Goal: Information Seeking & Learning: Learn about a topic

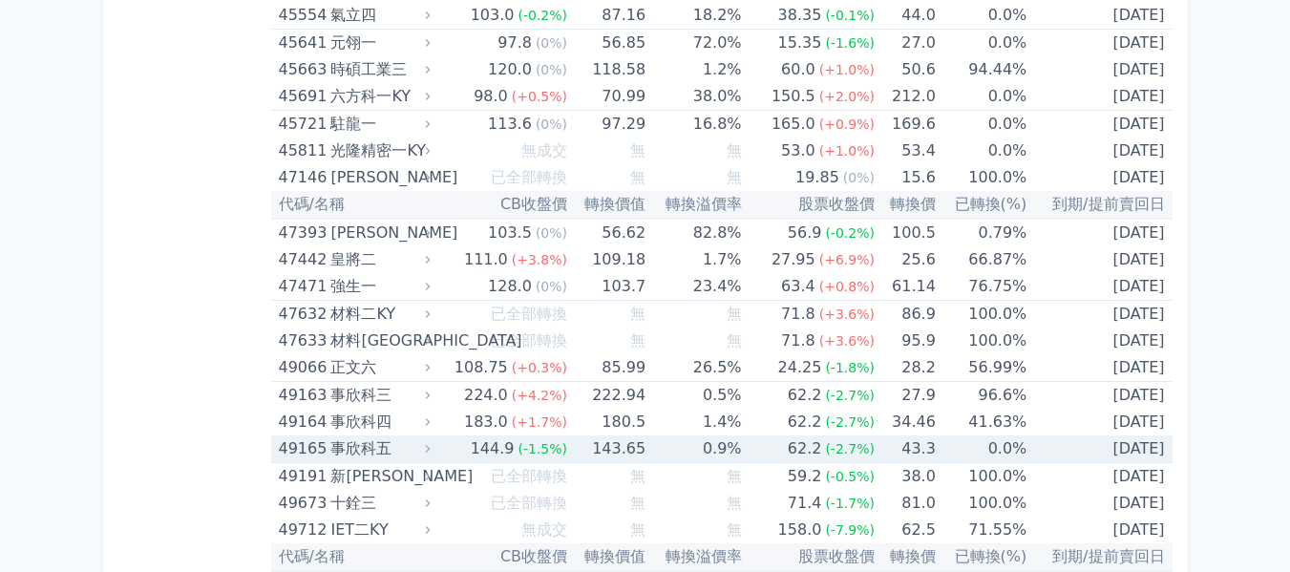
scroll to position [5961, 0]
click at [421, 451] on div "事欣科五" at bounding box center [378, 449] width 96 height 27
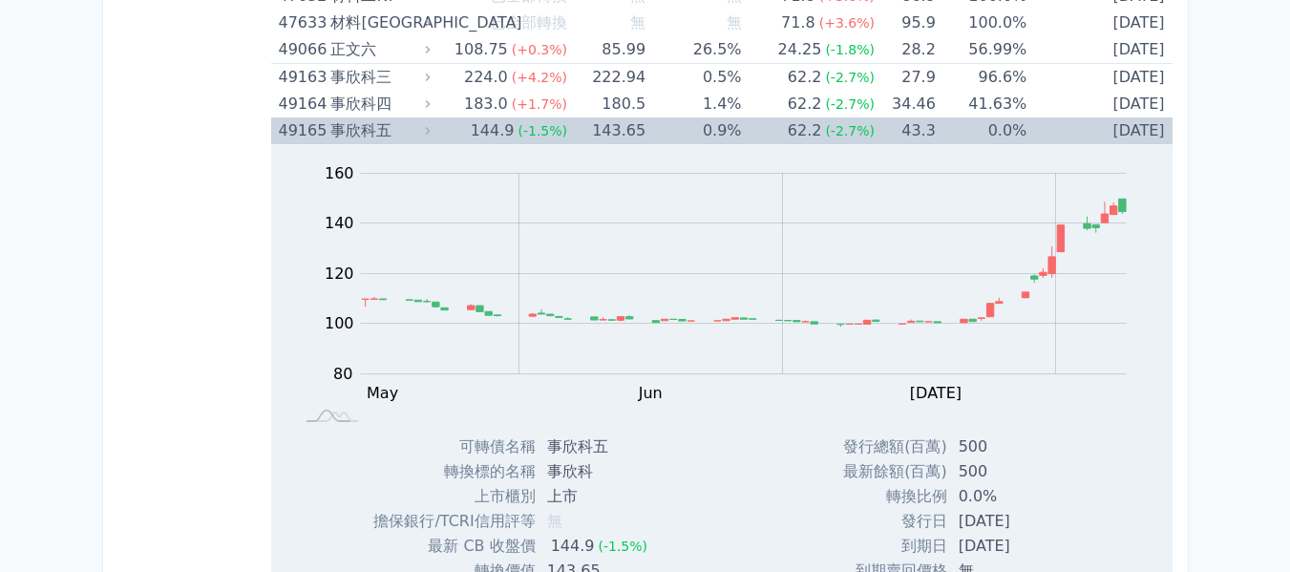
scroll to position [6247, 0]
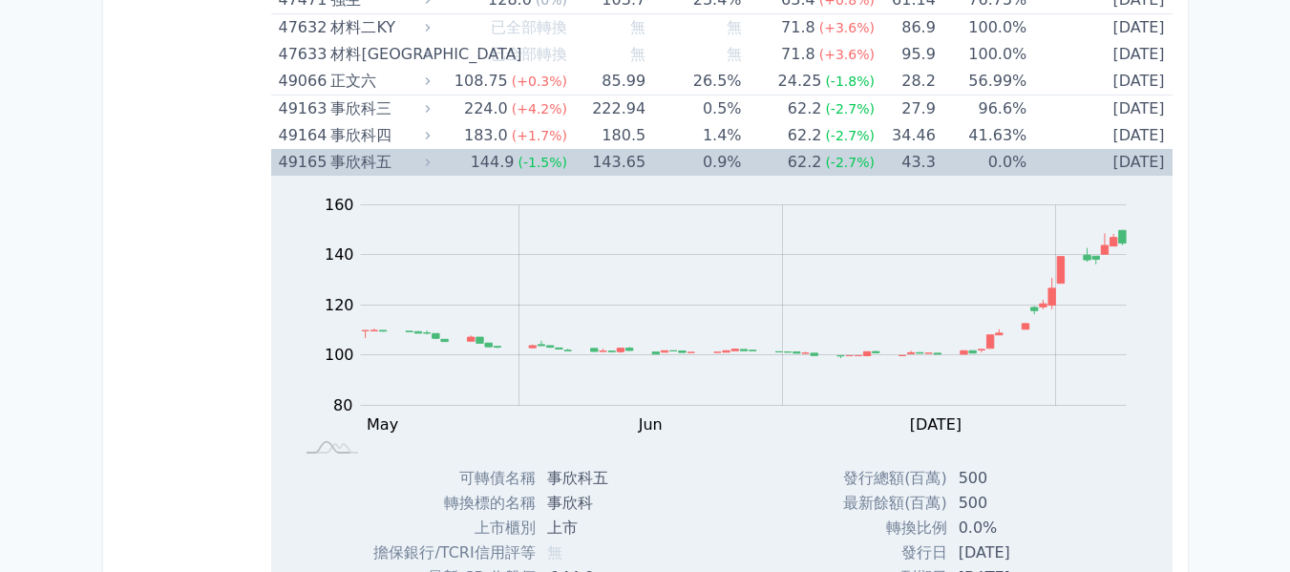
click at [466, 160] on td "144.9 (-1.5%)" at bounding box center [501, 162] width 133 height 27
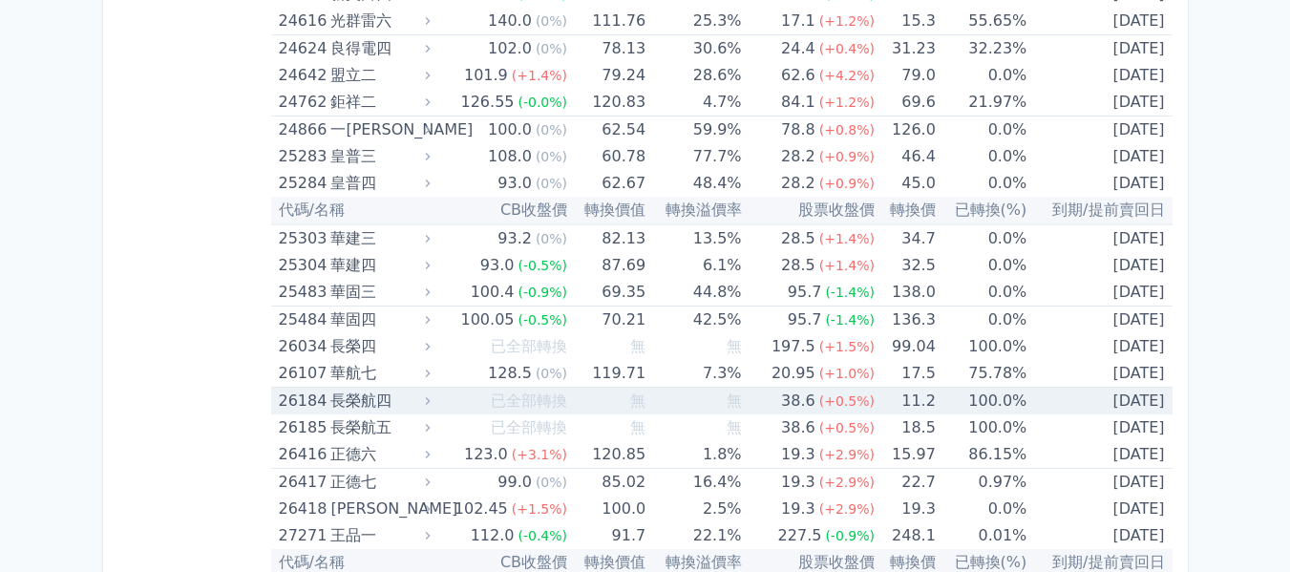
scroll to position [2045, 0]
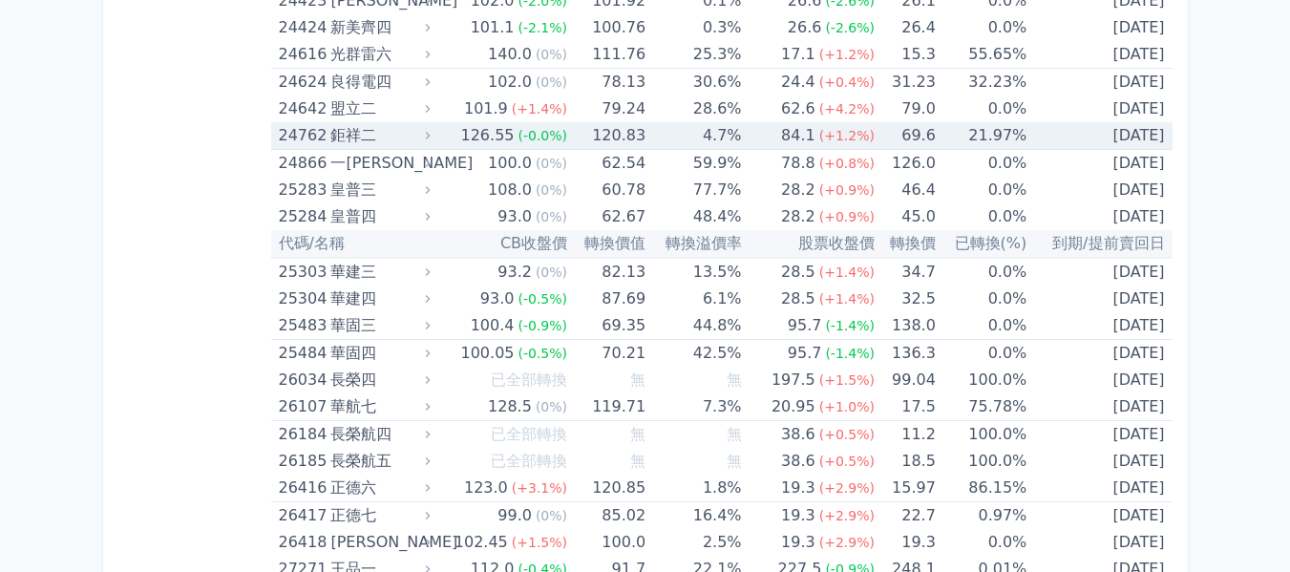
click at [342, 136] on div "鉅祥二" at bounding box center [378, 135] width 96 height 27
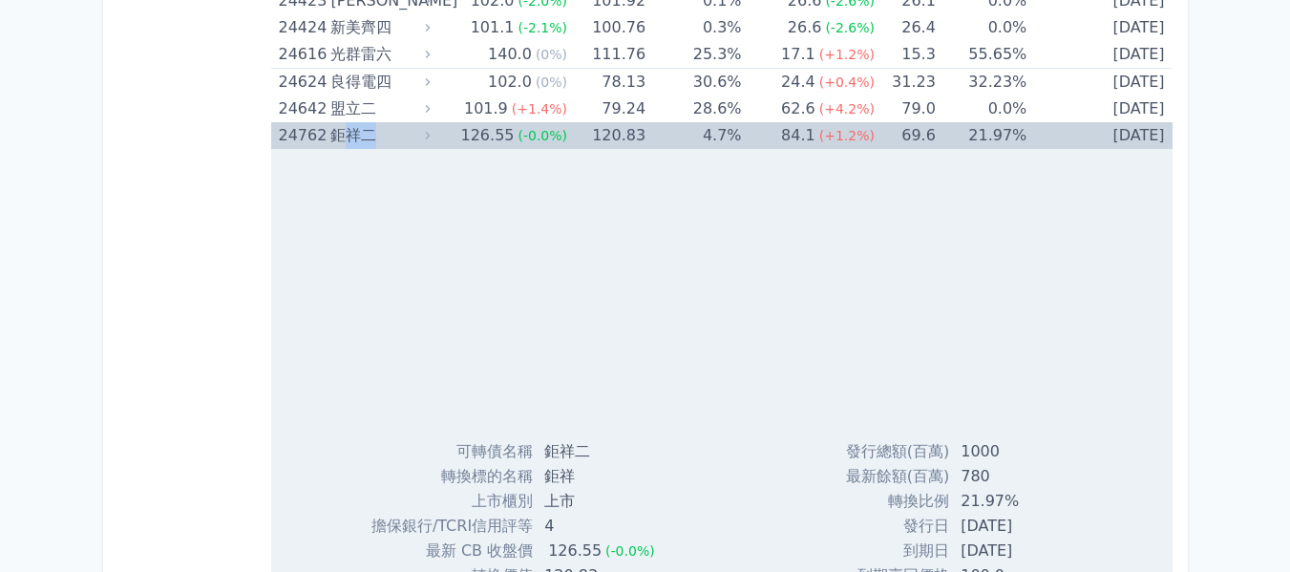
click at [342, 136] on div "鉅祥二" at bounding box center [378, 135] width 96 height 27
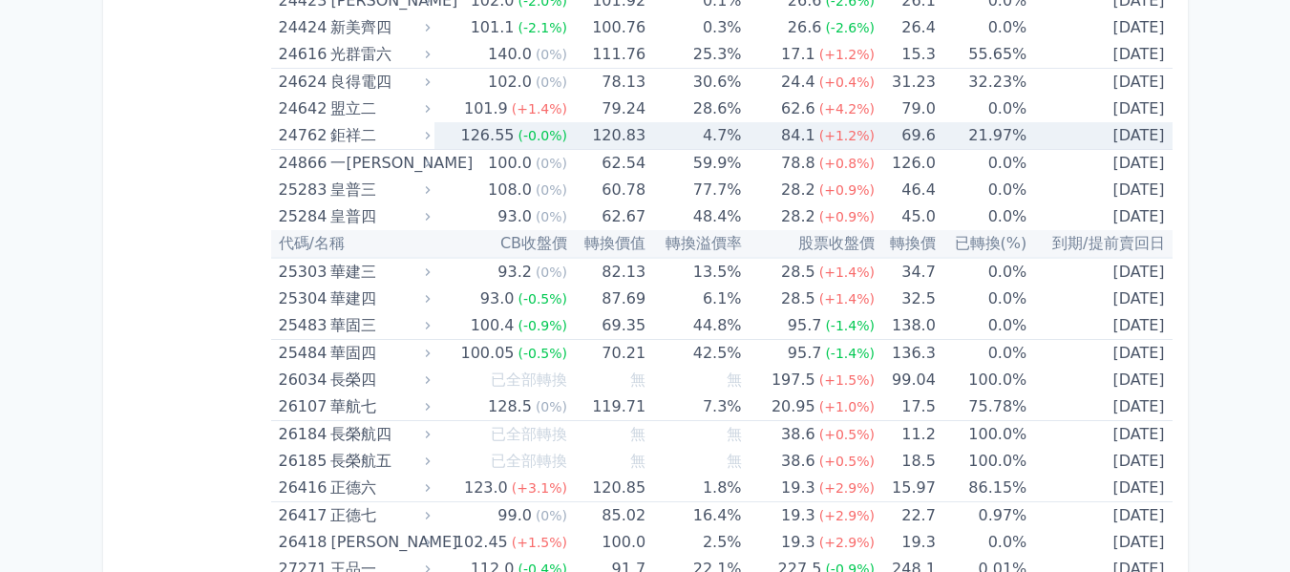
click at [294, 135] on div "24762" at bounding box center [303, 135] width 48 height 27
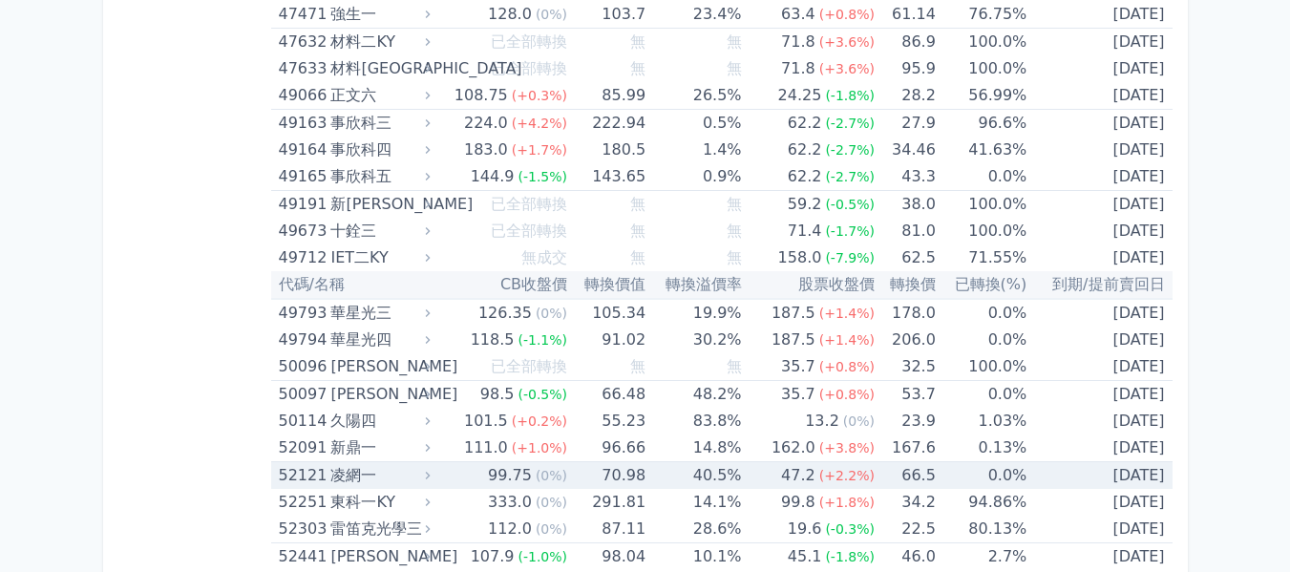
scroll to position [6820, 0]
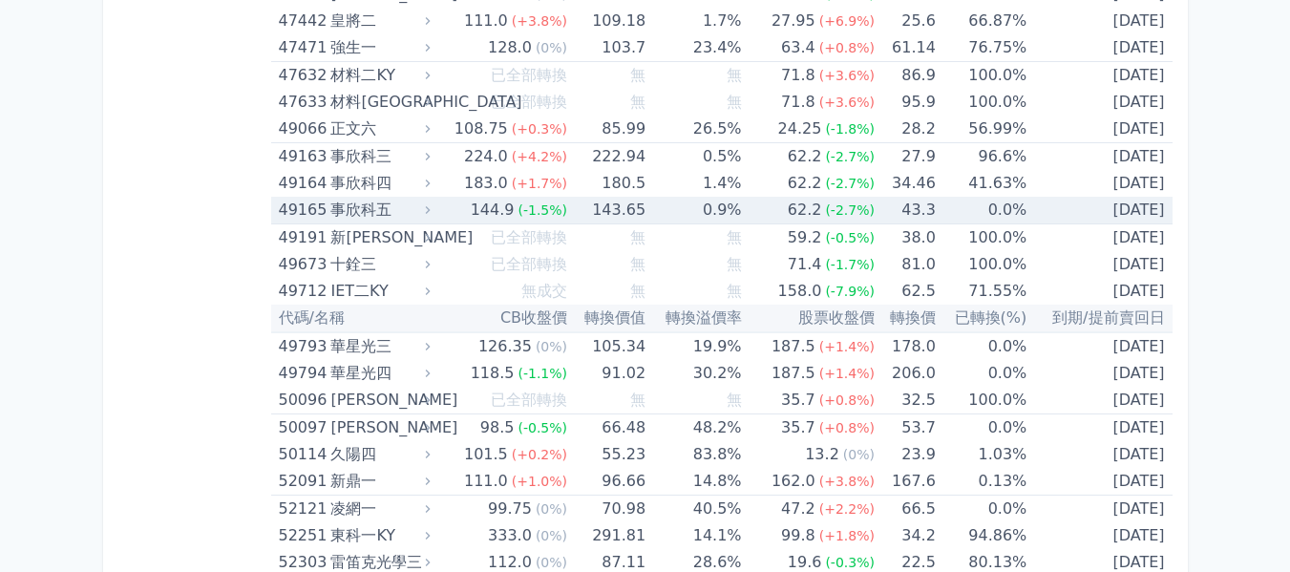
click at [312, 207] on div "49165" at bounding box center [303, 210] width 48 height 27
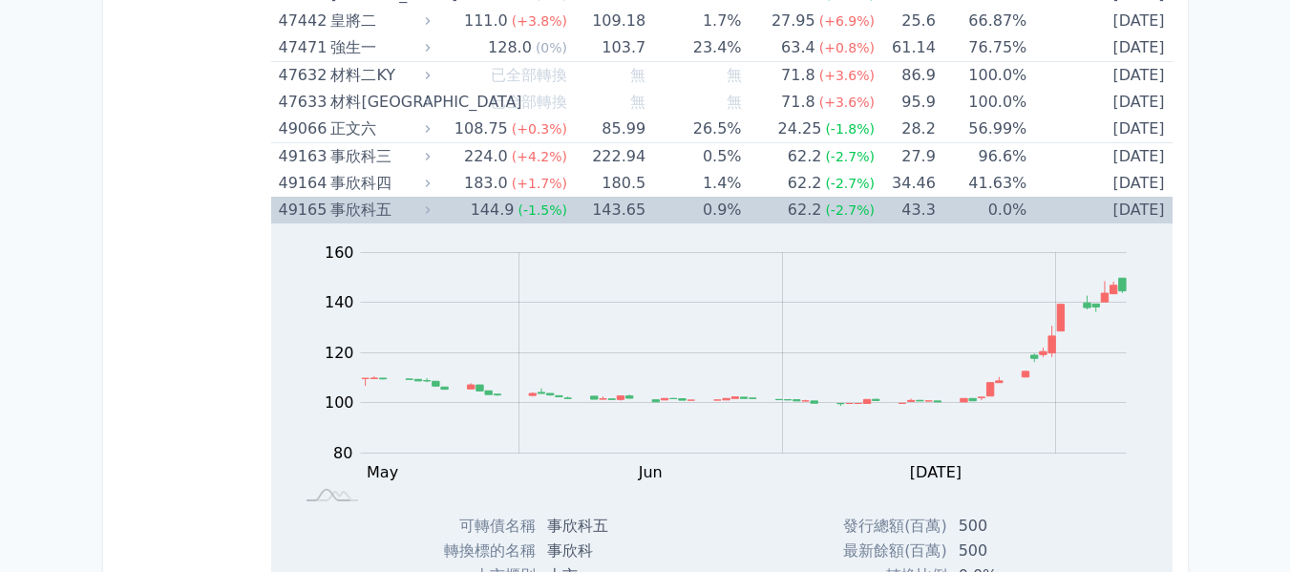
click at [367, 216] on div "事欣科五" at bounding box center [378, 210] width 96 height 27
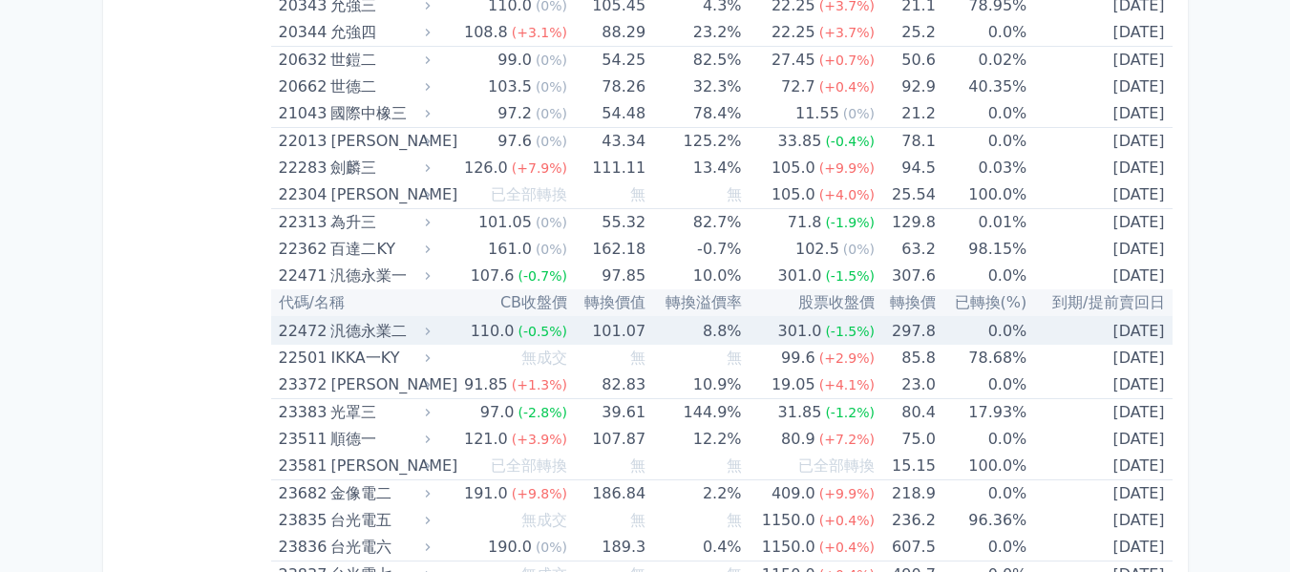
scroll to position [1376, 0]
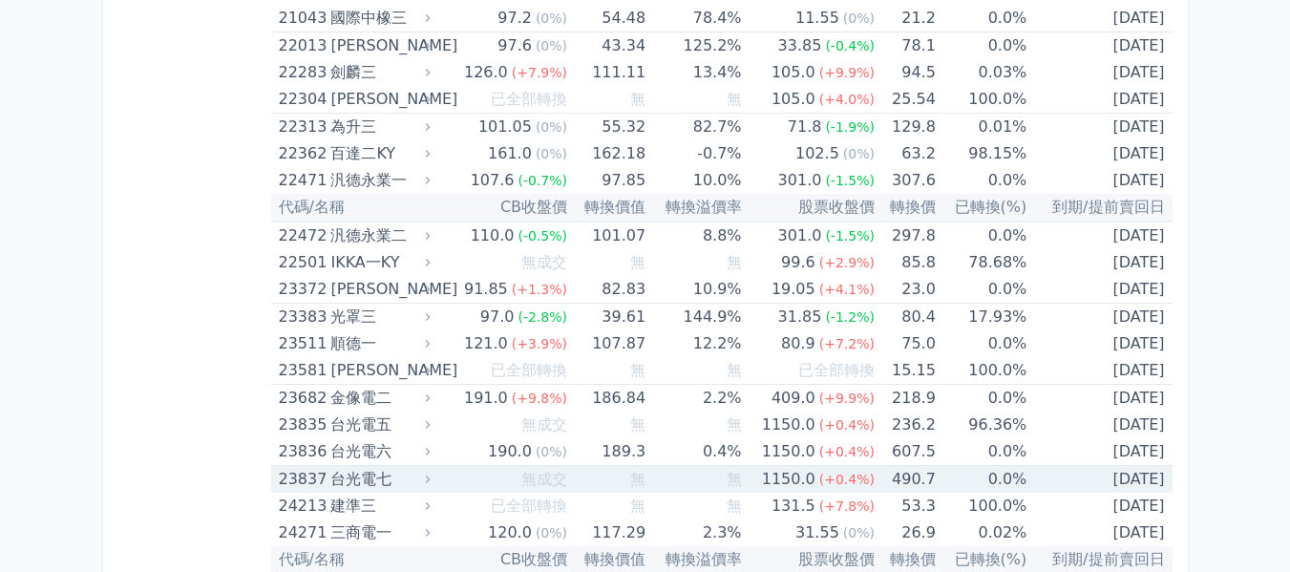
click at [394, 478] on div "台光電七" at bounding box center [378, 479] width 96 height 27
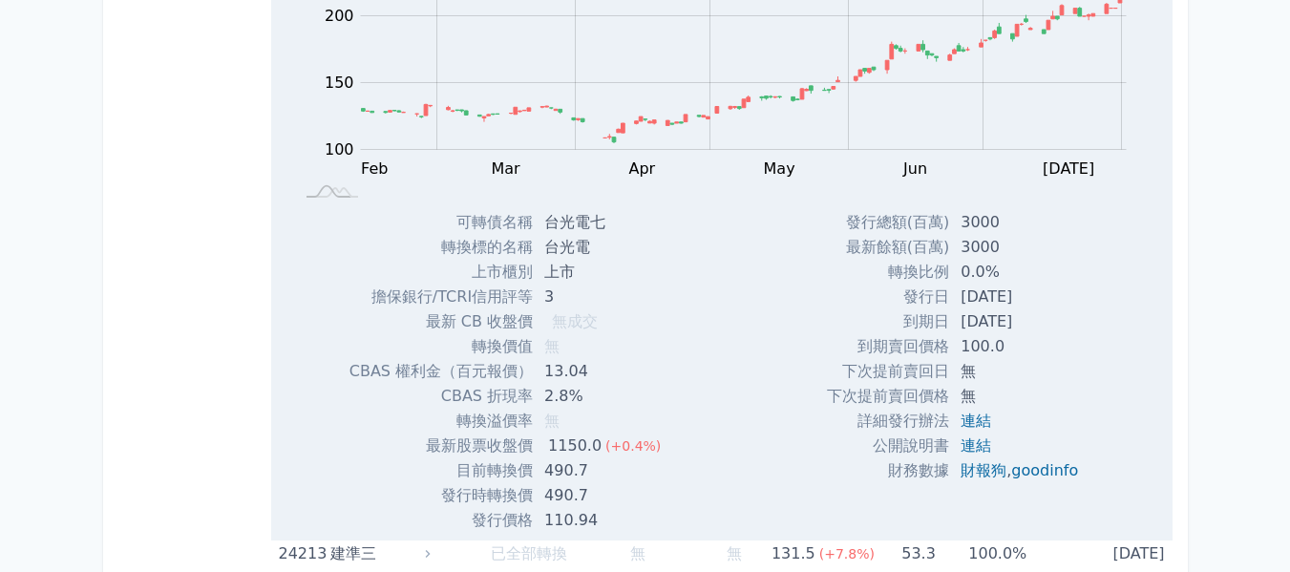
scroll to position [1472, 0]
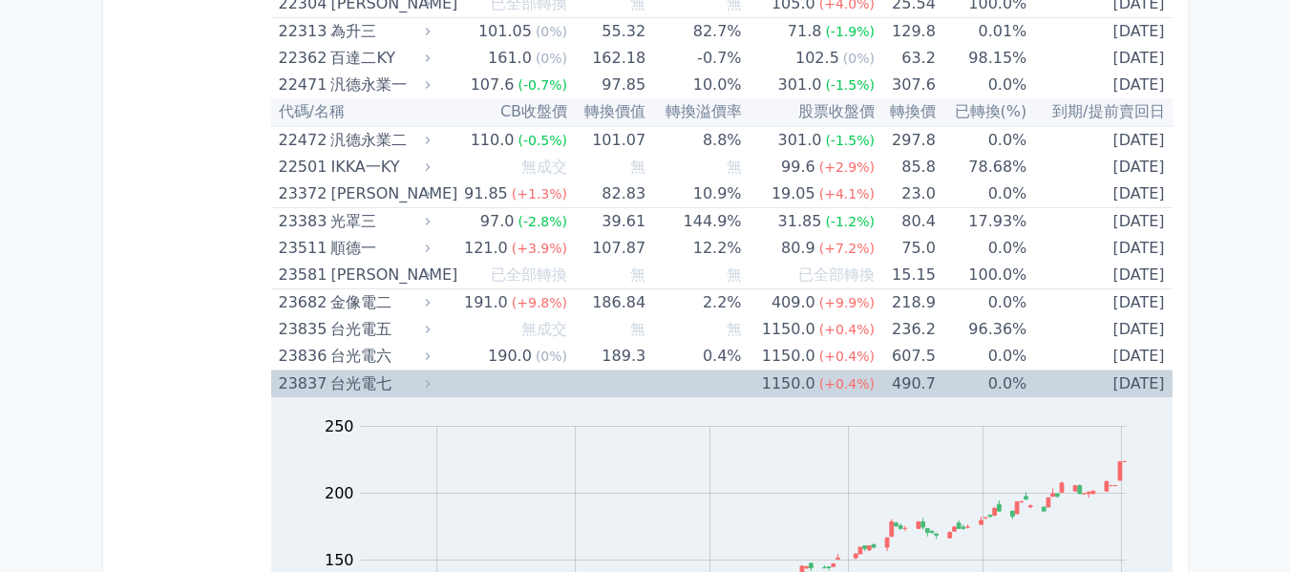
click at [372, 379] on div "台光電七" at bounding box center [378, 384] width 96 height 27
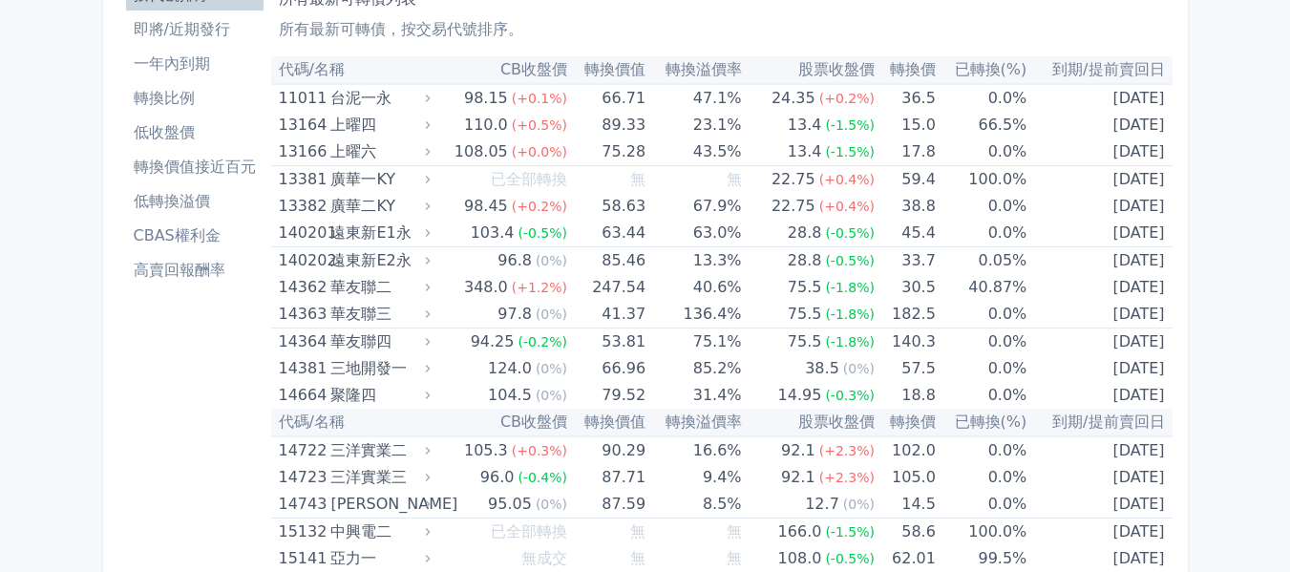
scroll to position [0, 0]
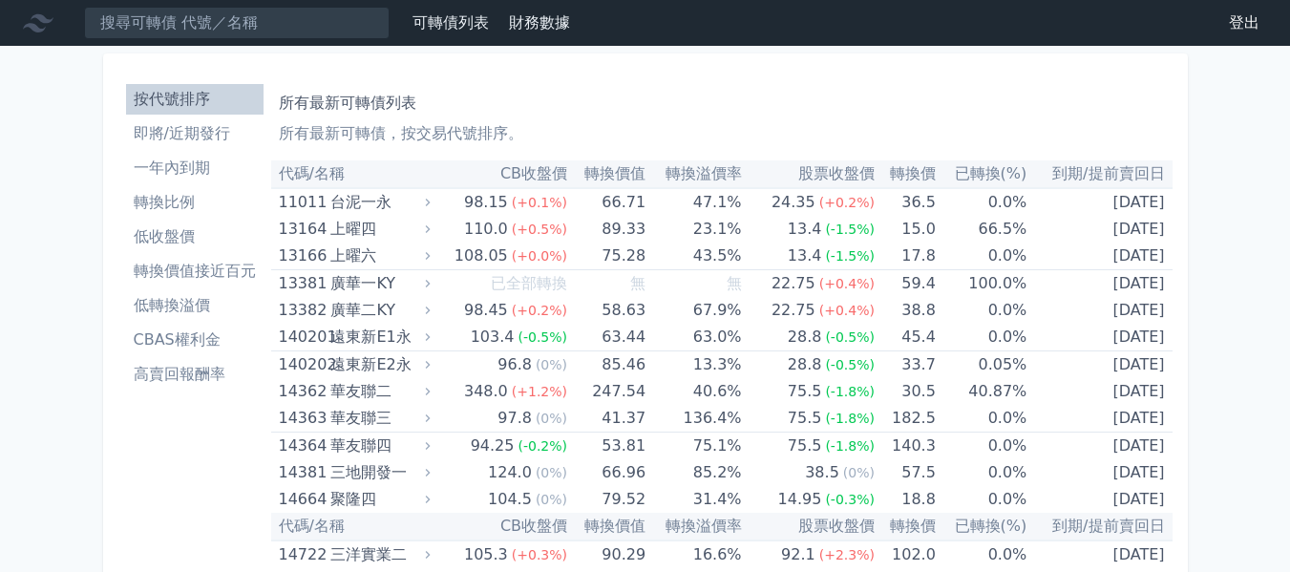
click at [183, 138] on li "即將/近期發行" at bounding box center [195, 133] width 138 height 23
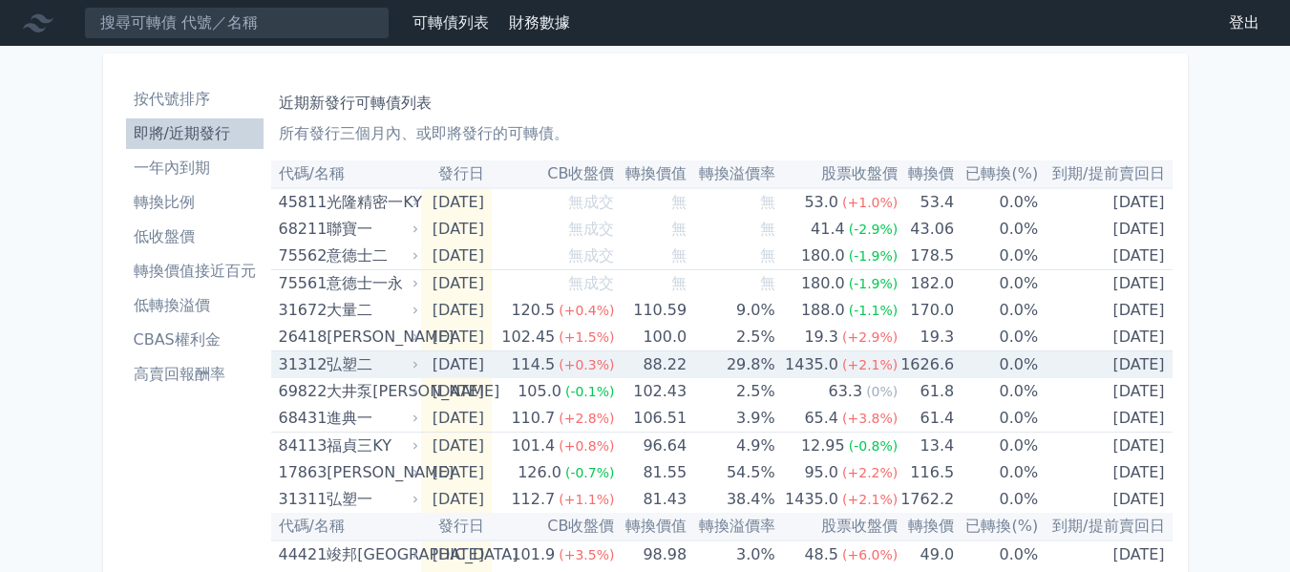
click at [486, 371] on td "[DATE]" at bounding box center [456, 365] width 71 height 28
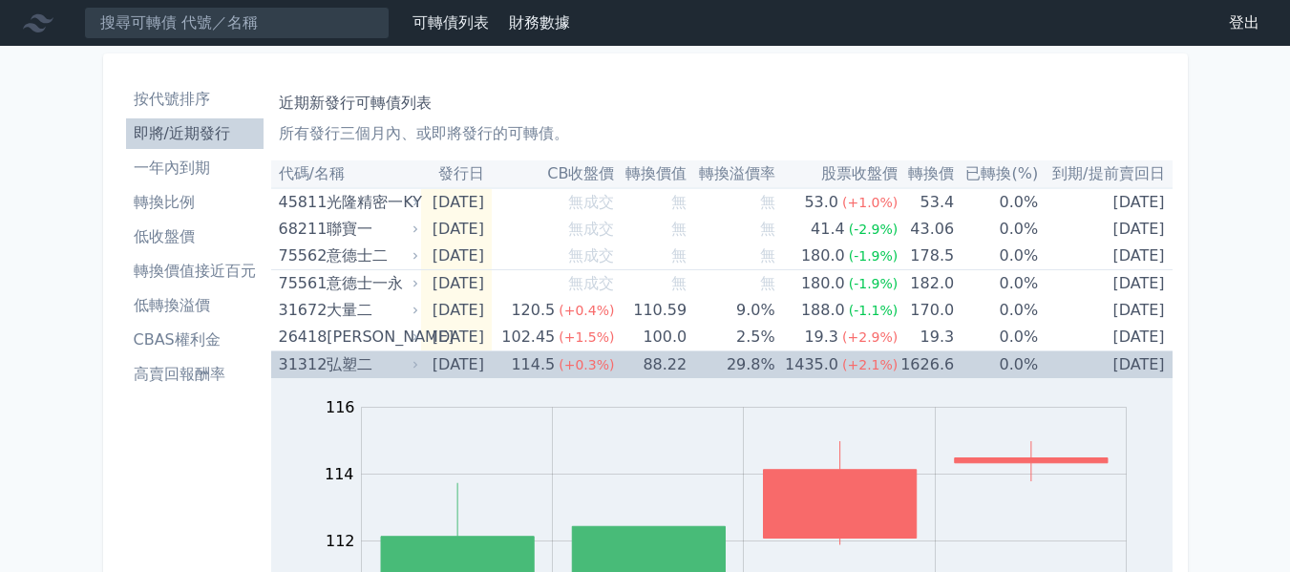
click at [486, 371] on td "[DATE]" at bounding box center [456, 365] width 71 height 28
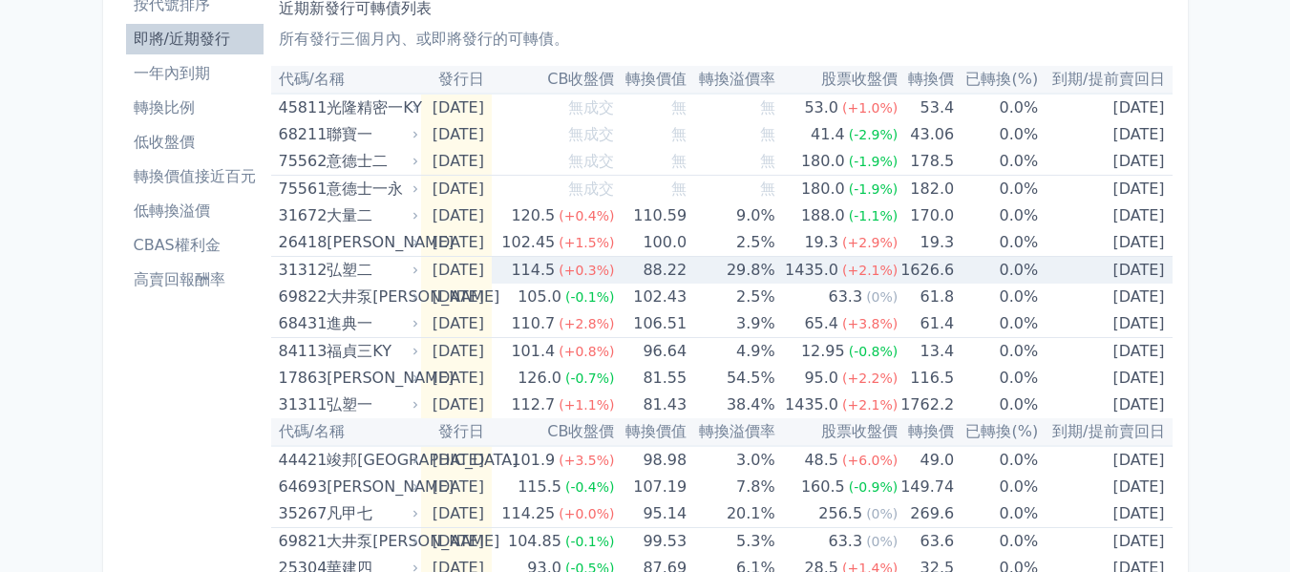
scroll to position [96, 0]
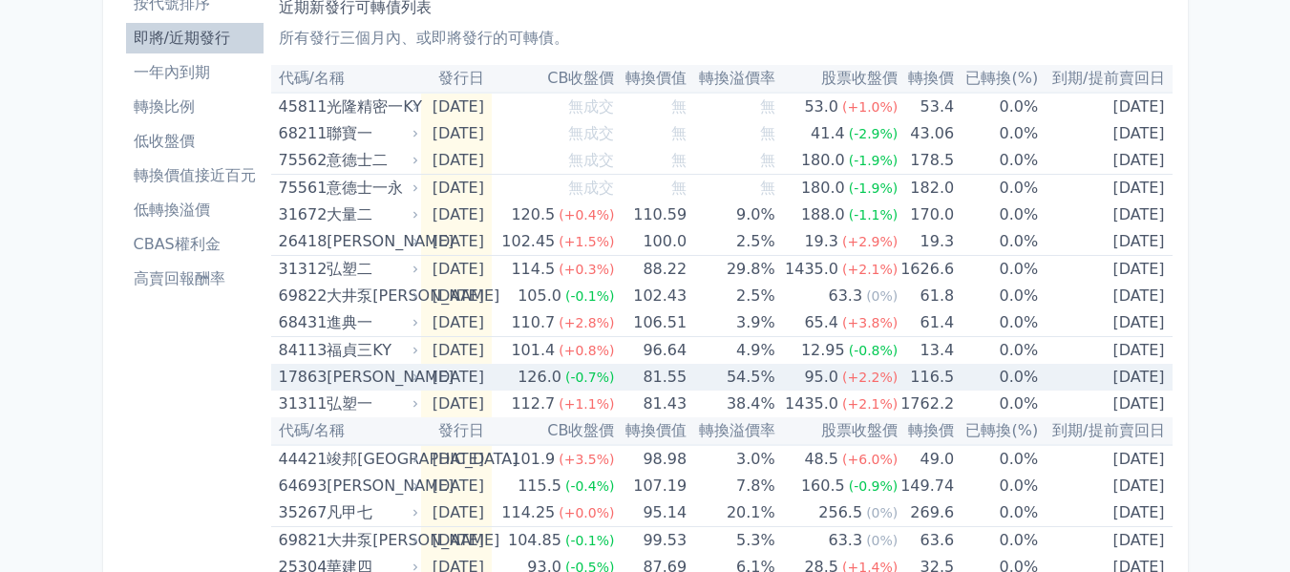
click at [407, 377] on div "[PERSON_NAME]" at bounding box center [371, 377] width 88 height 27
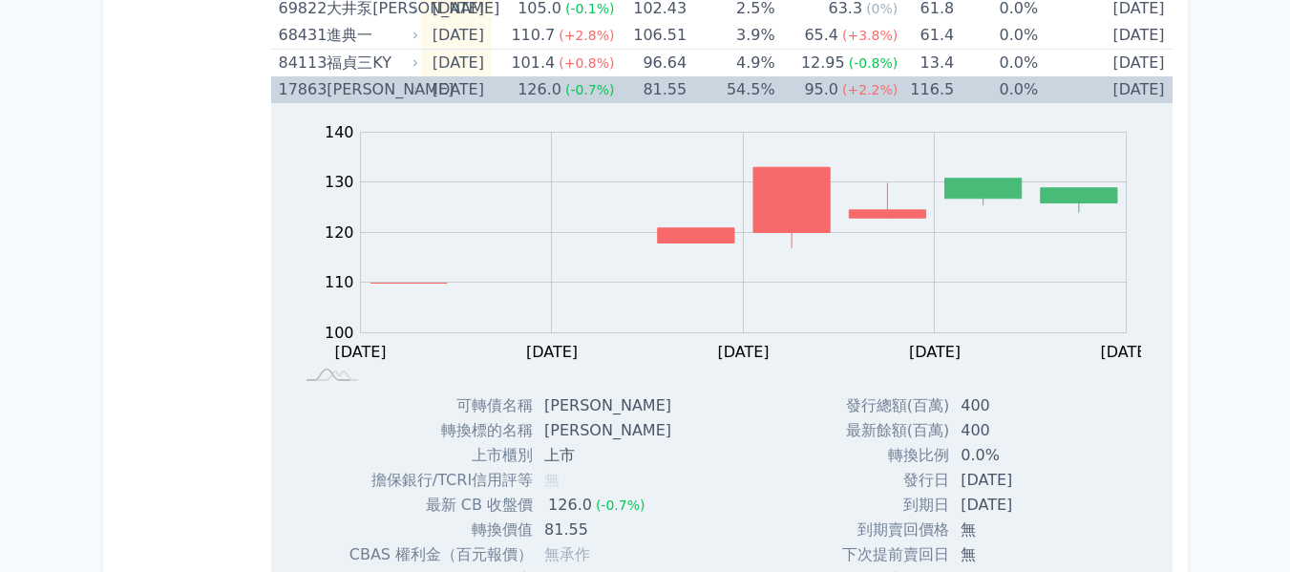
scroll to position [382, 0]
click at [447, 86] on td "[DATE]" at bounding box center [456, 90] width 71 height 27
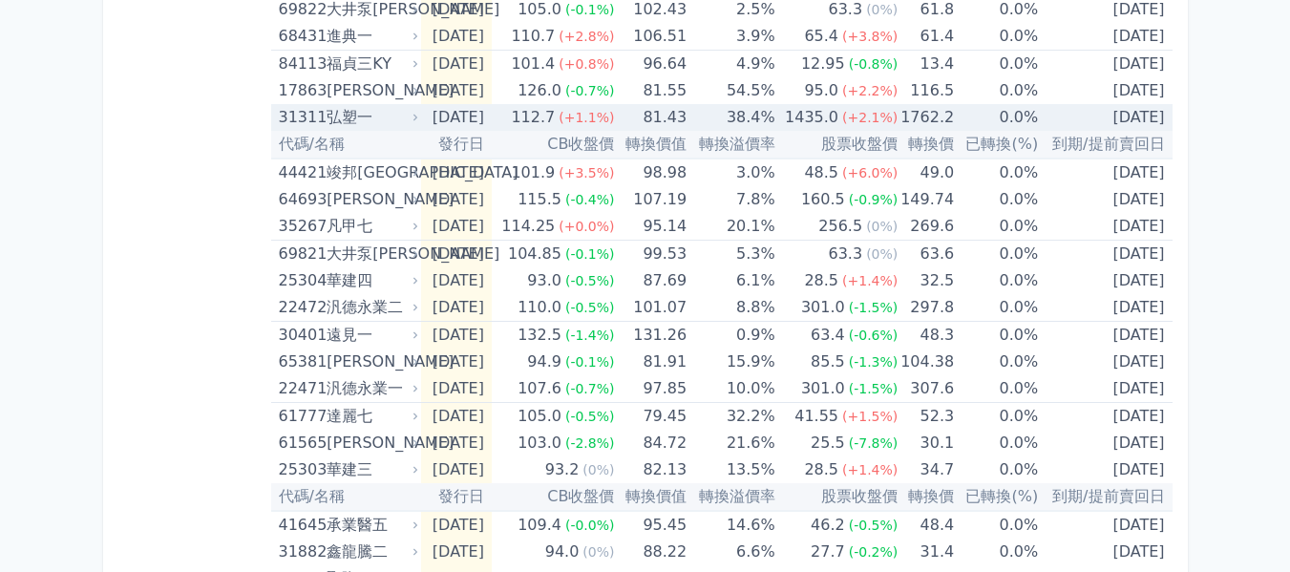
click at [485, 118] on td "[DATE]" at bounding box center [456, 117] width 71 height 27
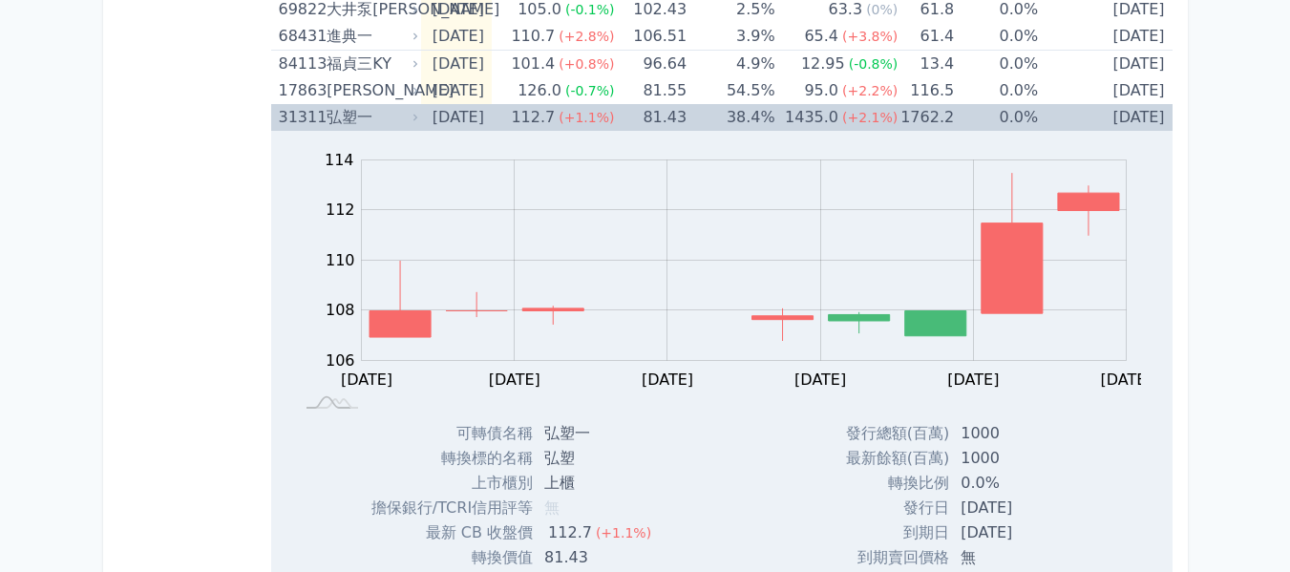
scroll to position [287, 0]
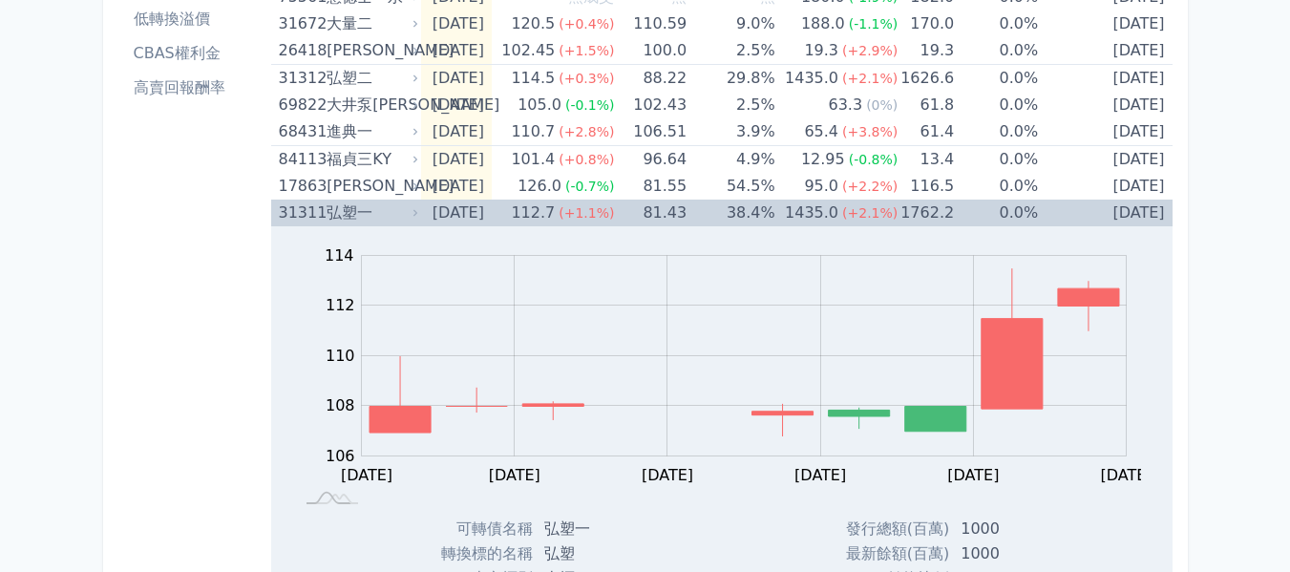
click at [393, 228] on div "Zoom Out 114 102 104 106 108 110 112 114 116 L [DATE] Aug [DATE] Aug [DATE] Aug…" at bounding box center [722, 371] width 902 height 290
click at [405, 209] on div "弘塑一" at bounding box center [371, 213] width 88 height 27
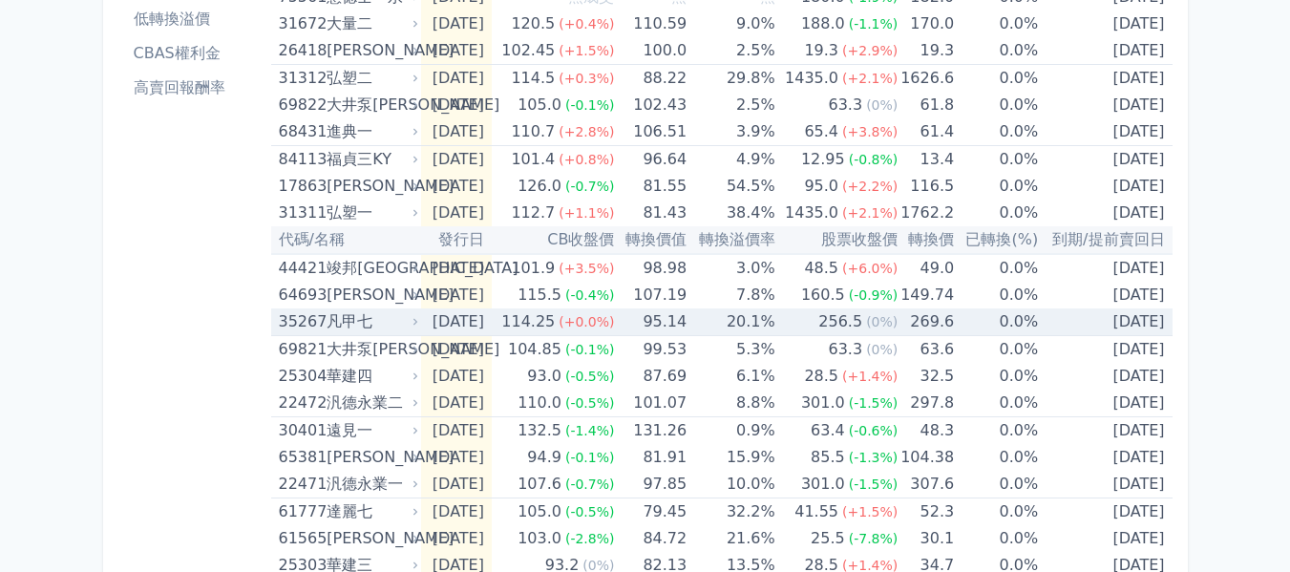
click at [542, 315] on div "114.25" at bounding box center [528, 321] width 61 height 27
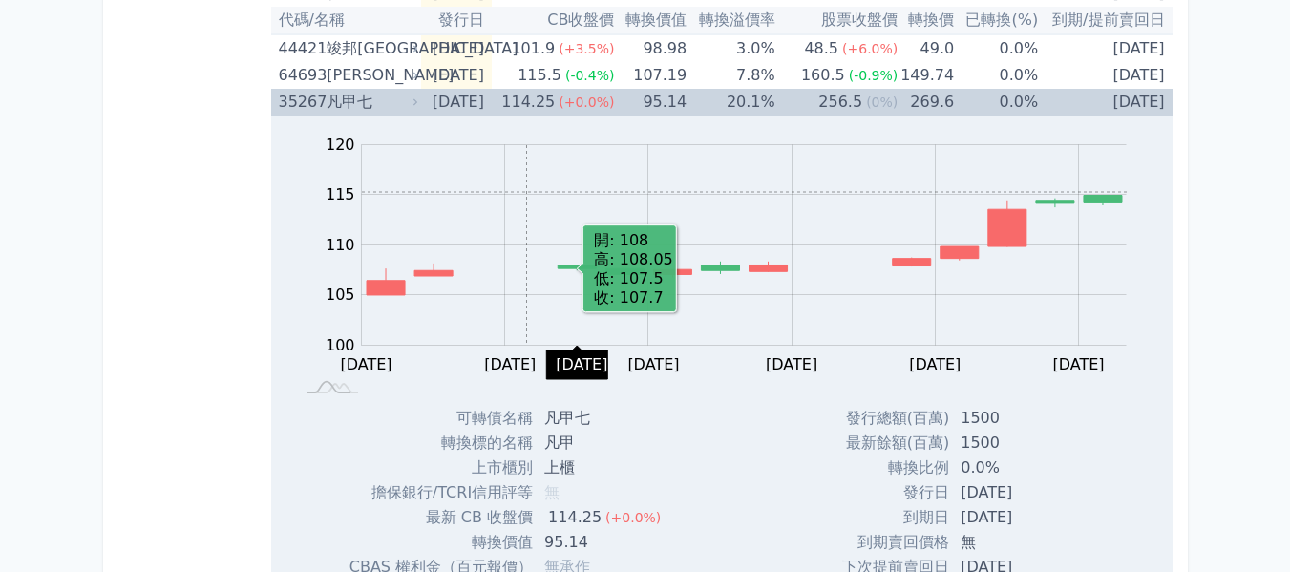
scroll to position [478, 0]
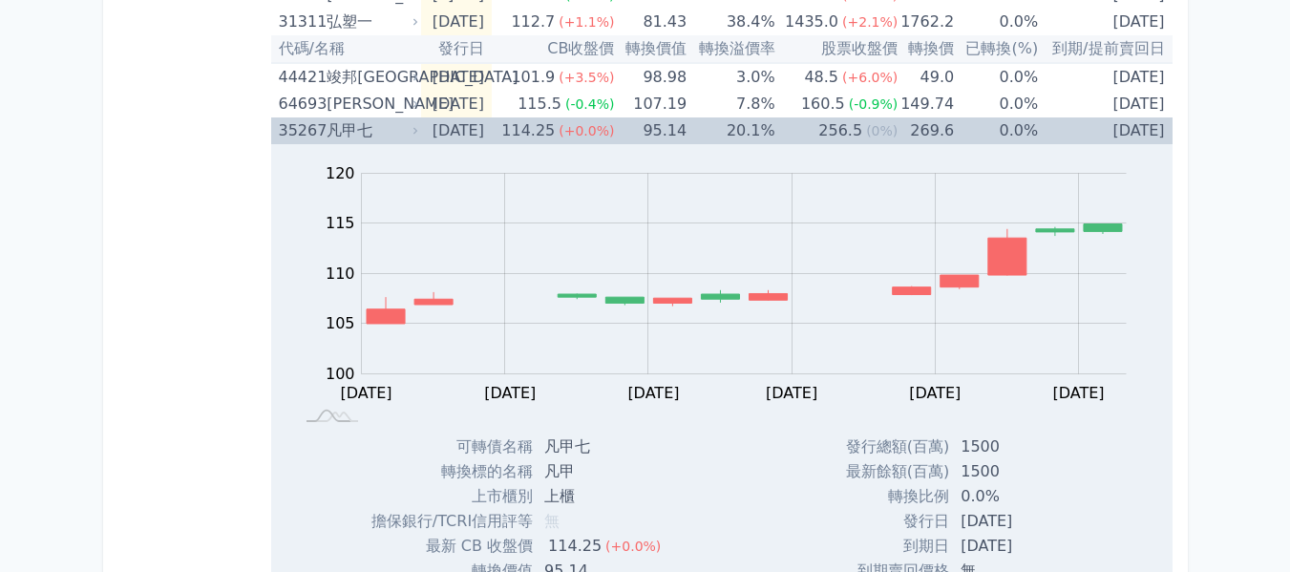
click at [431, 125] on td "[DATE]" at bounding box center [456, 130] width 71 height 27
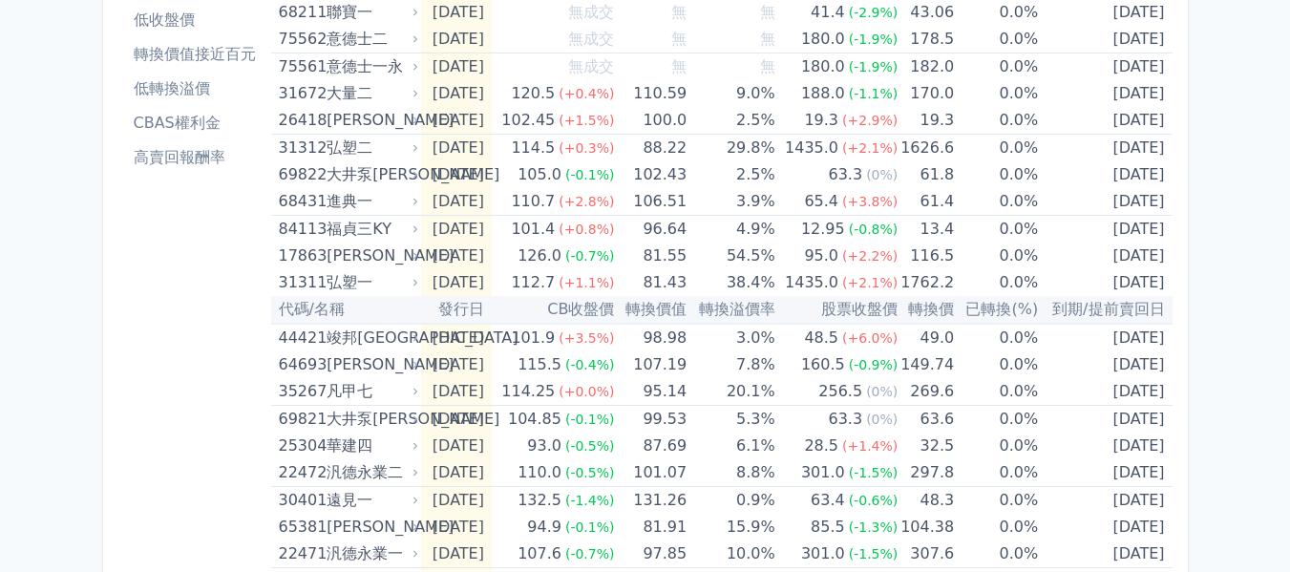
scroll to position [0, 0]
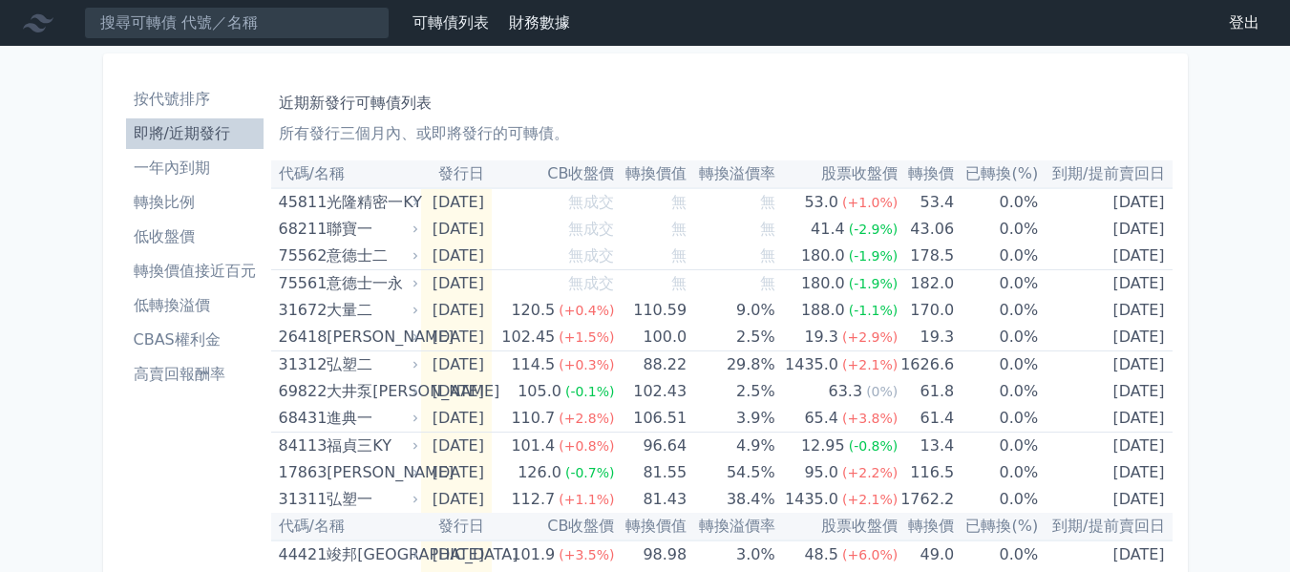
click at [200, 174] on li "一年內到期" at bounding box center [195, 168] width 138 height 23
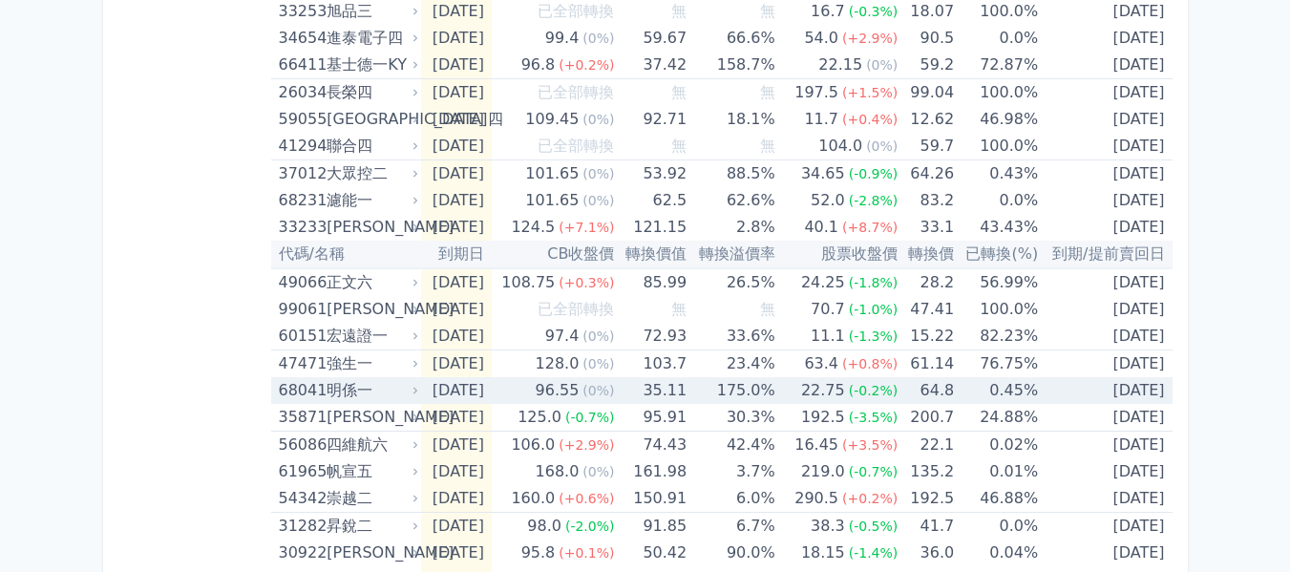
scroll to position [2388, 0]
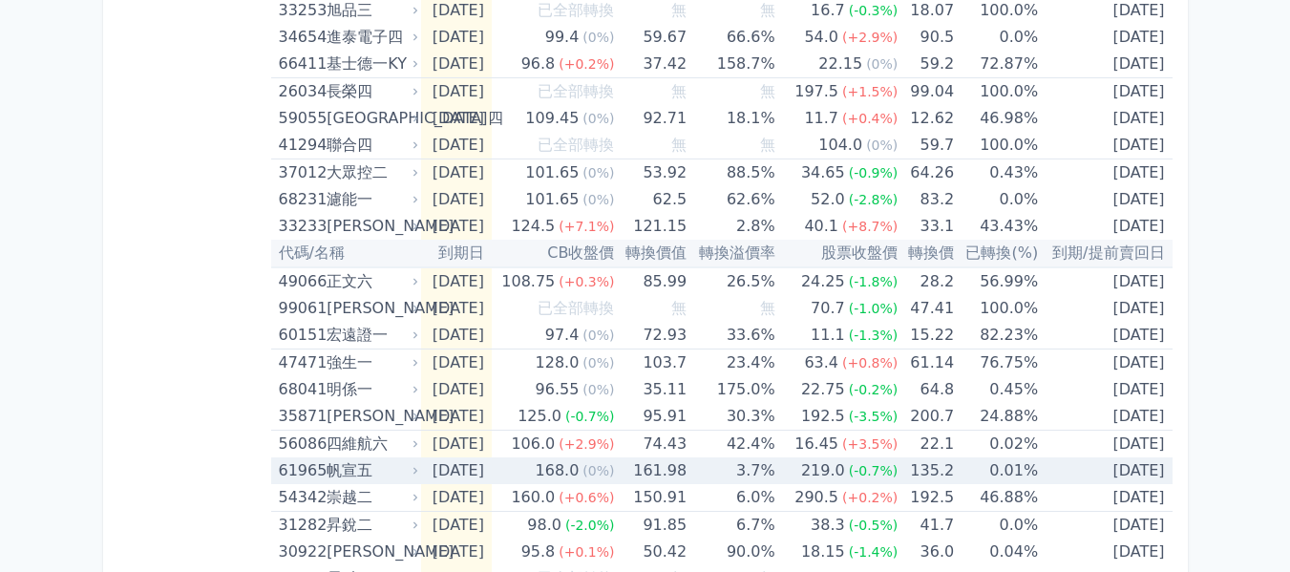
click at [614, 476] on span "(0%)" at bounding box center [599, 470] width 32 height 15
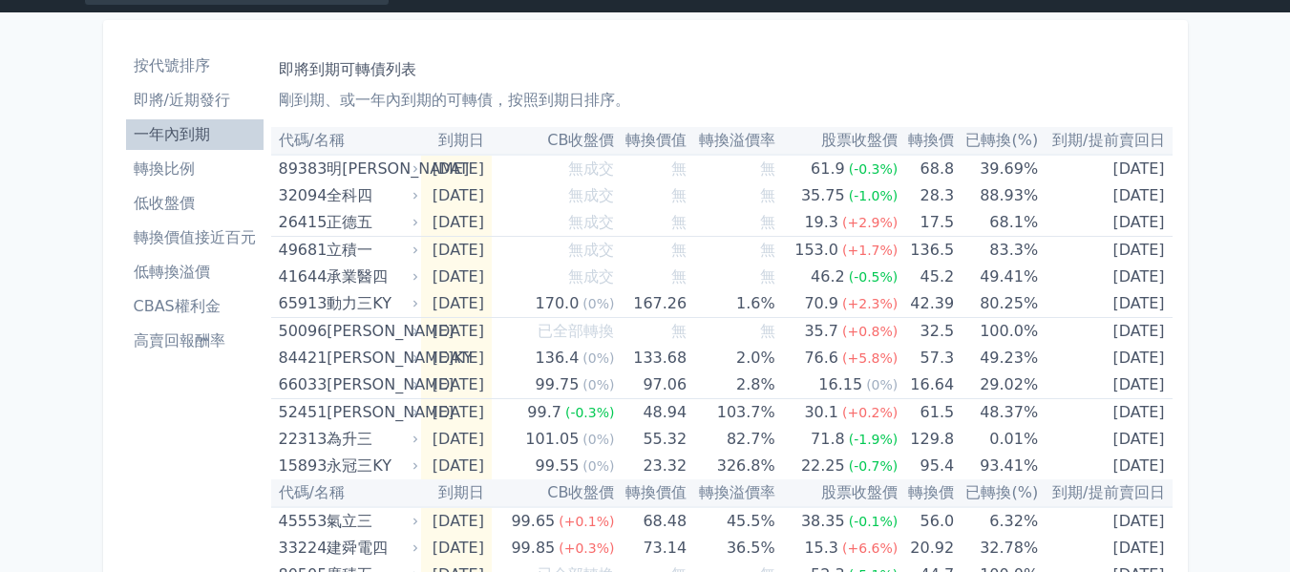
scroll to position [0, 0]
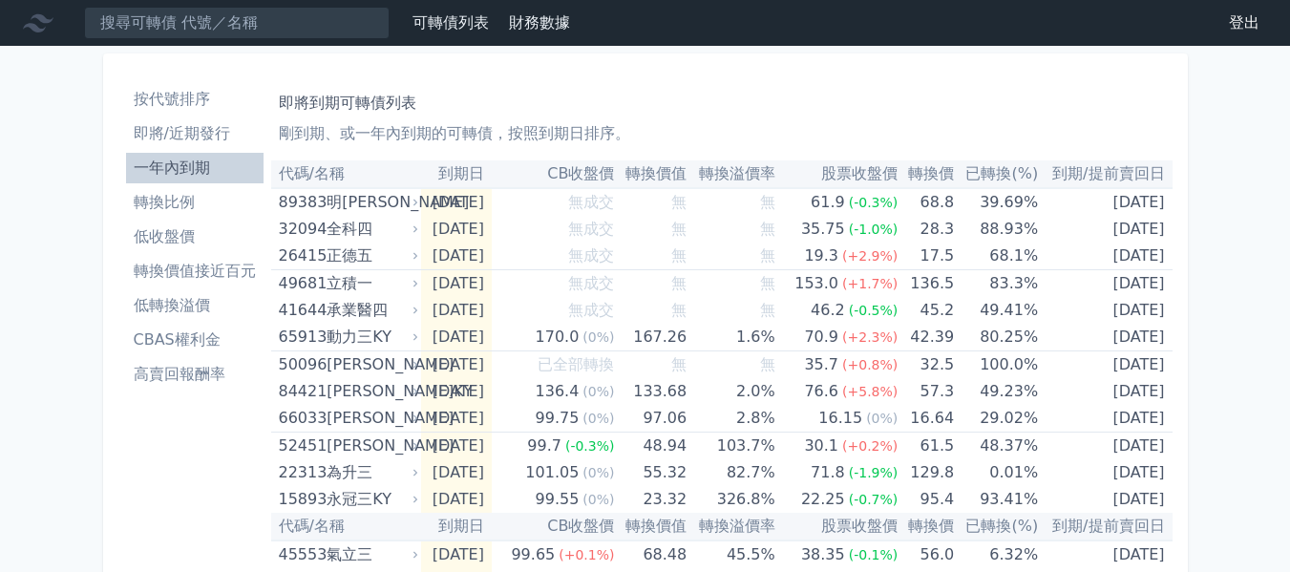
click at [213, 343] on li "CBAS權利金" at bounding box center [195, 340] width 138 height 23
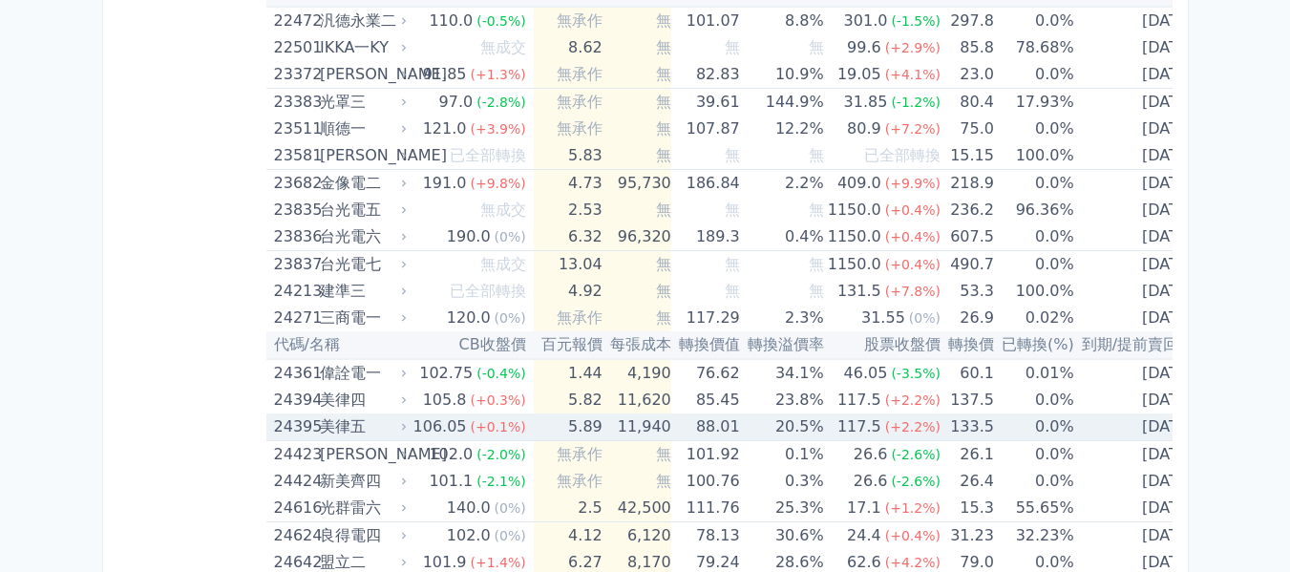
scroll to position [1624, 0]
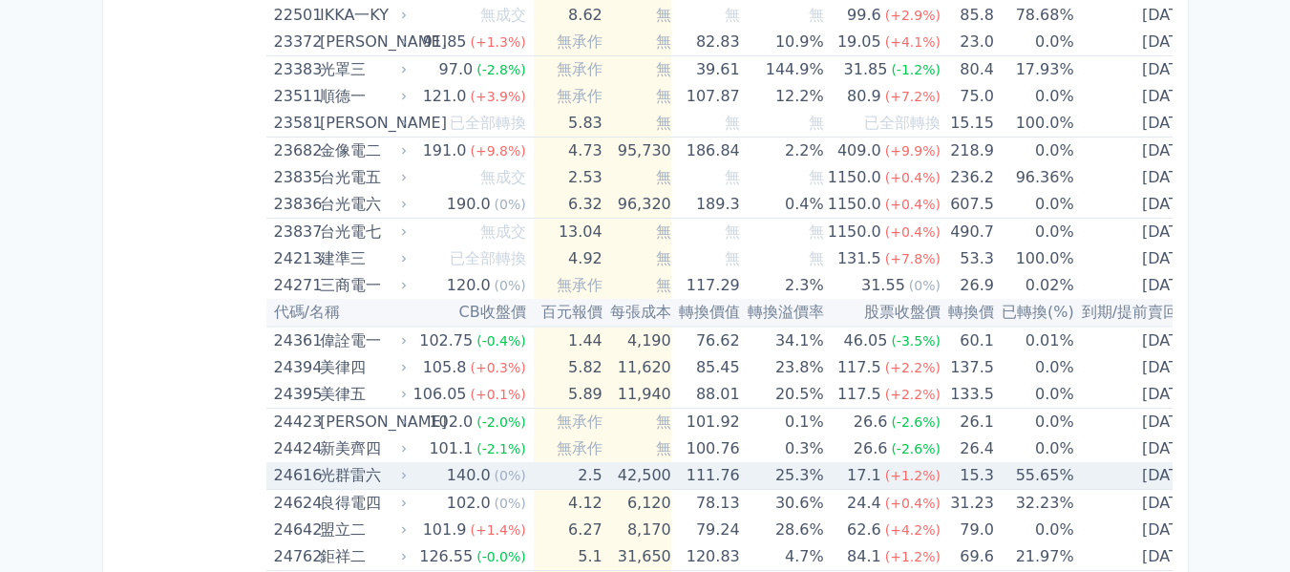
click at [713, 475] on td "111.76" at bounding box center [705, 476] width 69 height 28
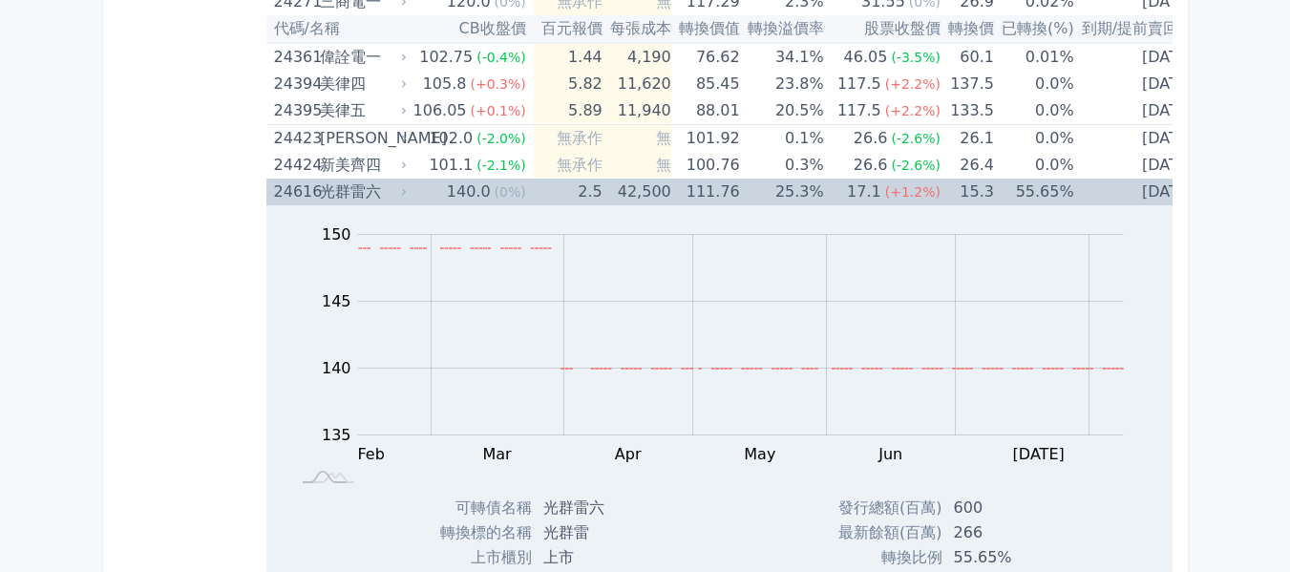
scroll to position [1815, 0]
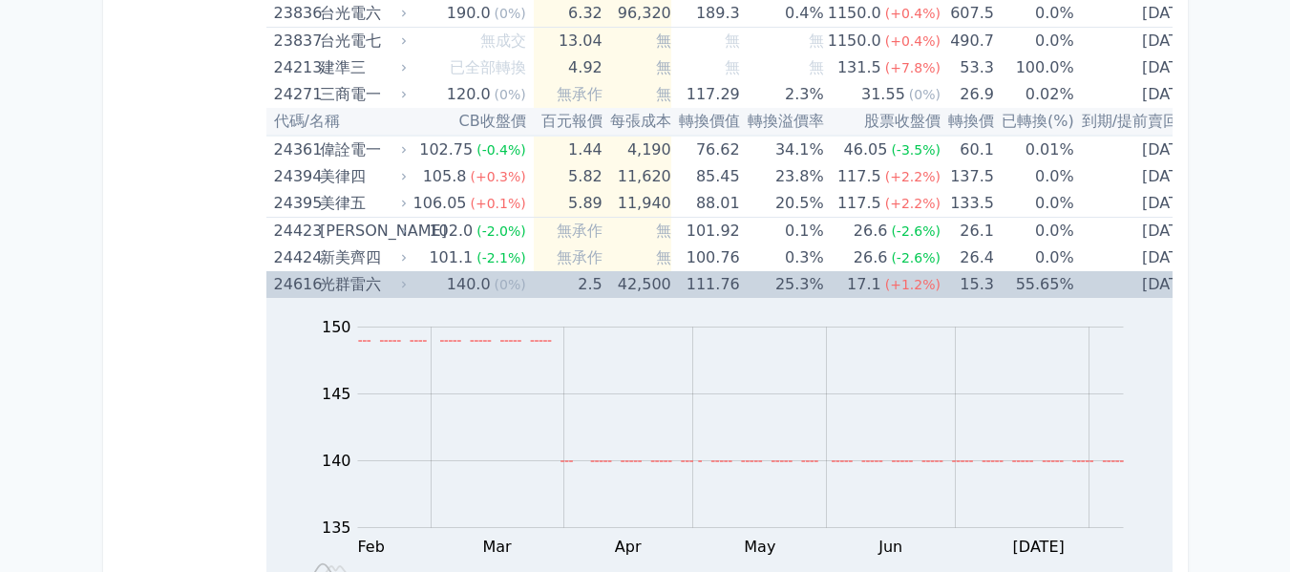
click at [603, 282] on td "42,500" at bounding box center [637, 284] width 69 height 27
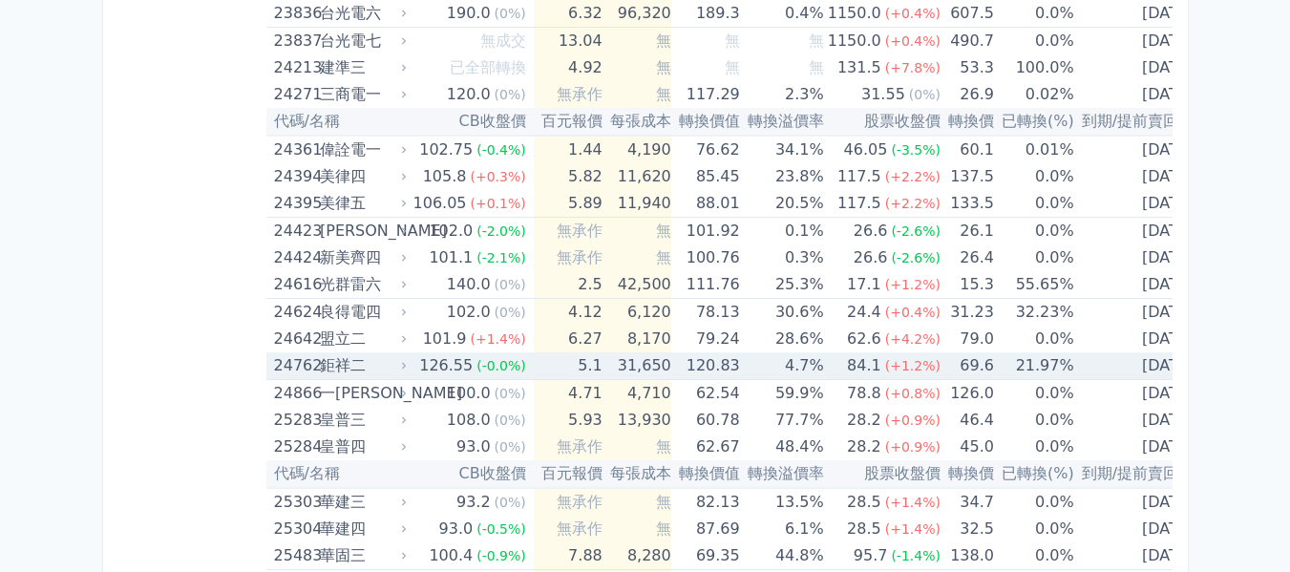
click at [606, 377] on td "31,650" at bounding box center [637, 366] width 69 height 28
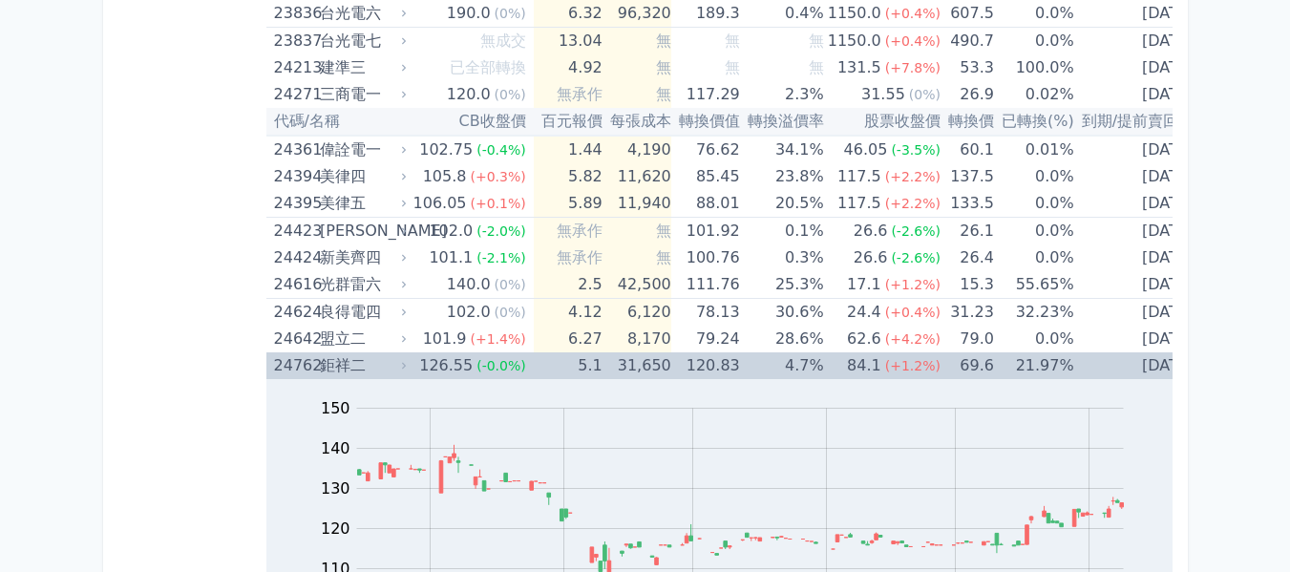
click at [603, 374] on td "31,650" at bounding box center [637, 365] width 69 height 27
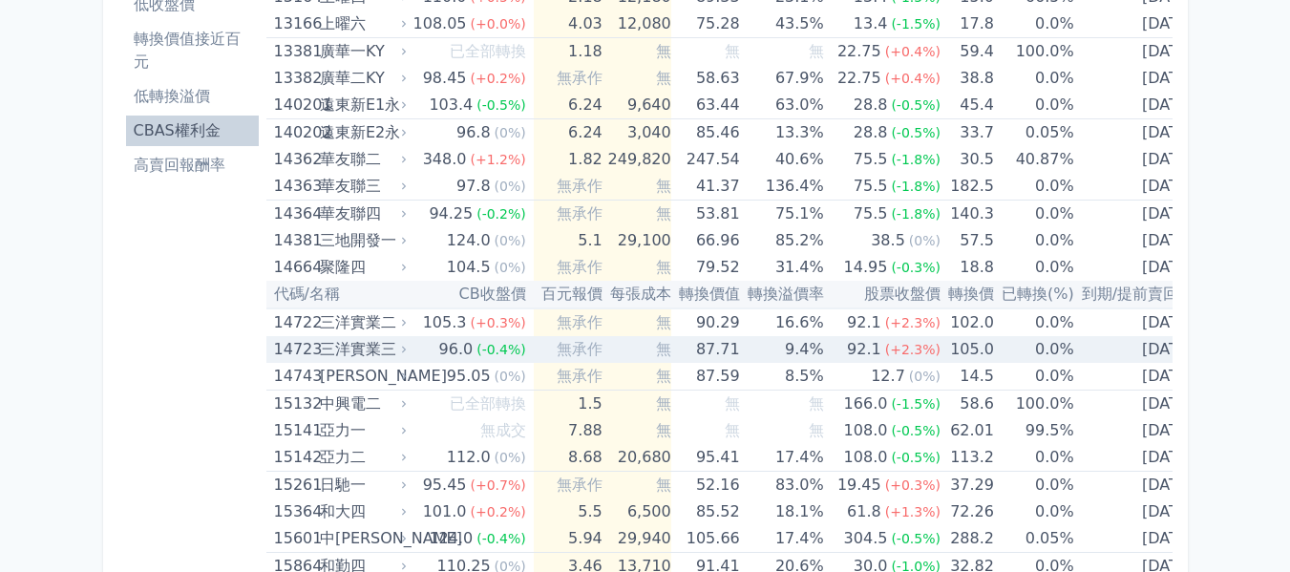
scroll to position [287, 0]
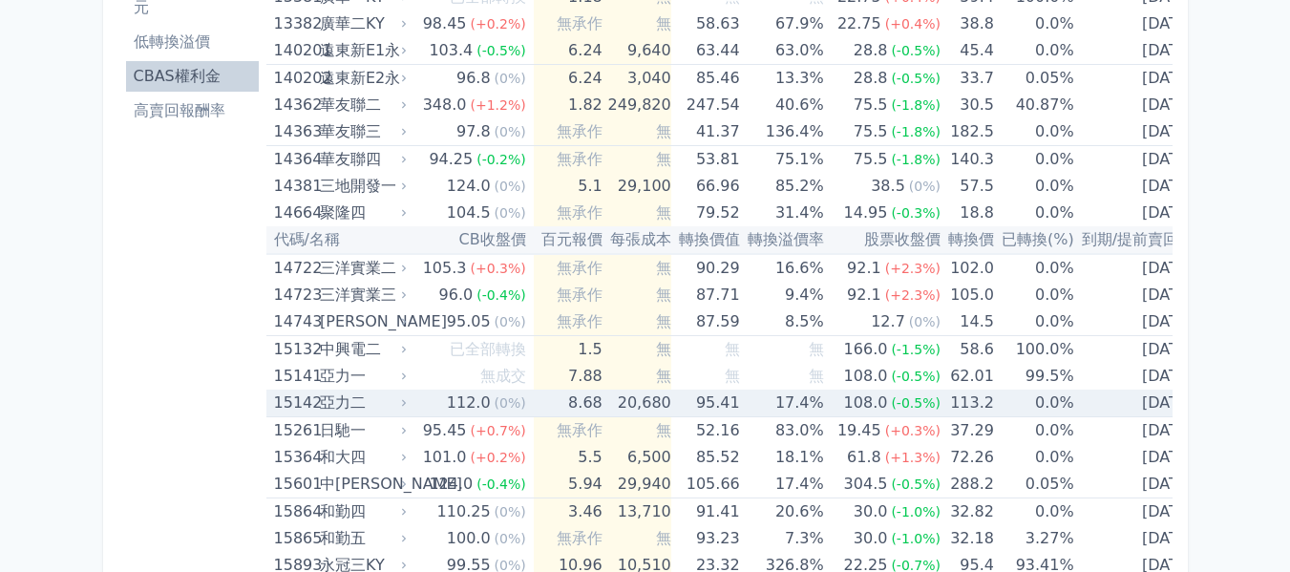
click at [496, 410] on span "(0%)" at bounding box center [511, 402] width 32 height 15
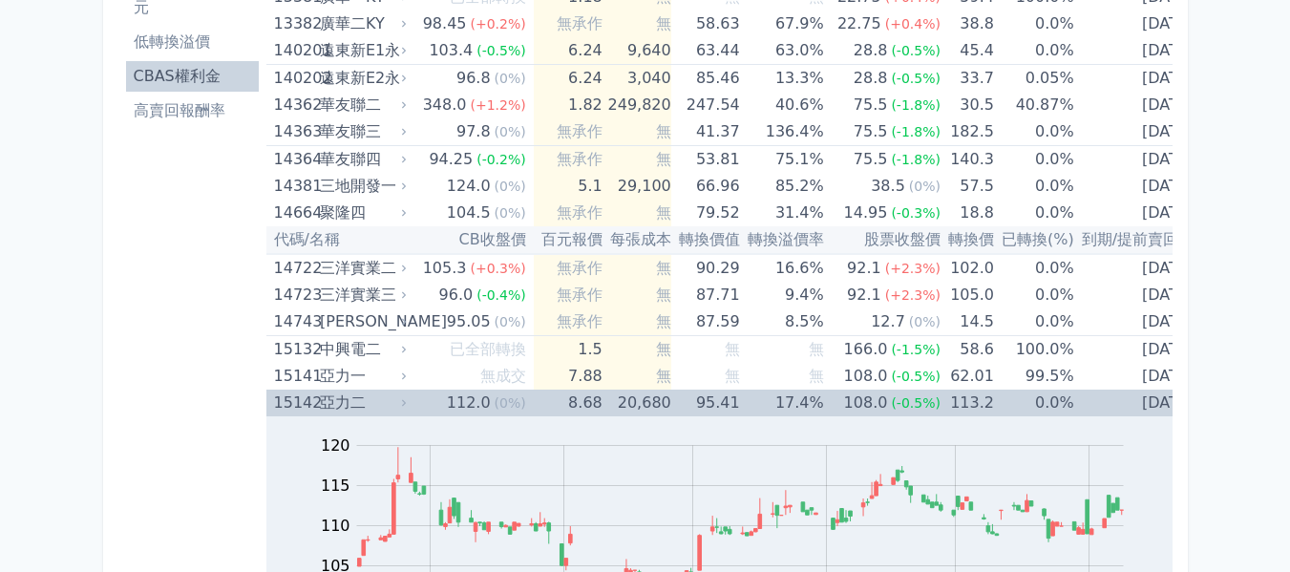
scroll to position [573, 0]
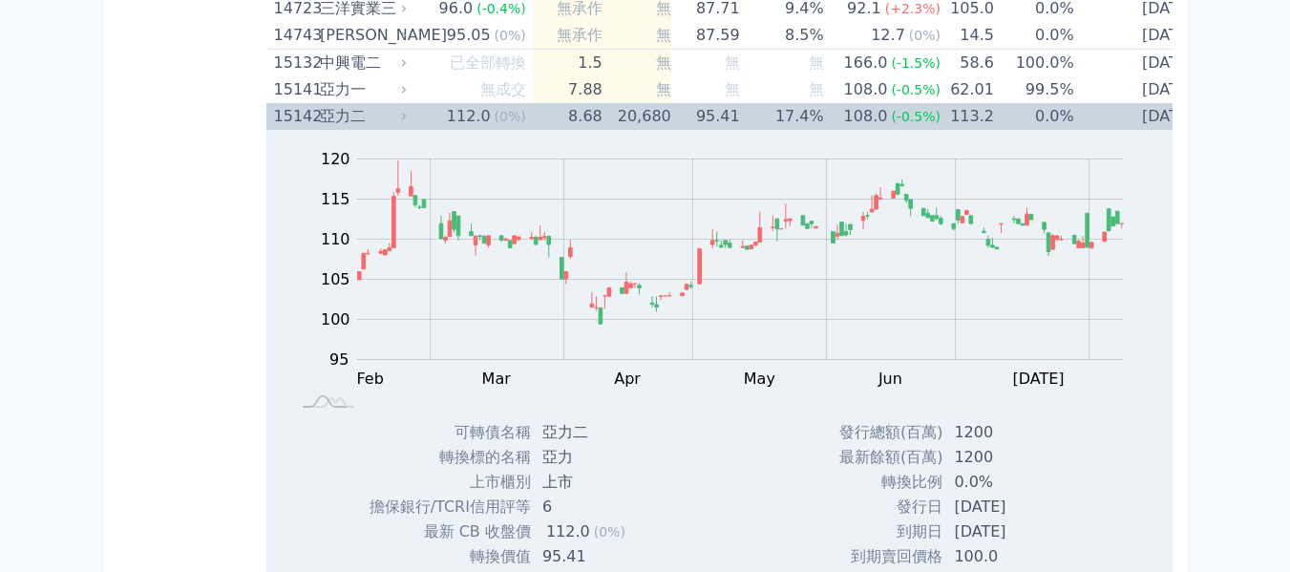
click at [416, 116] on td "112.0 (0%)" at bounding box center [472, 116] width 124 height 27
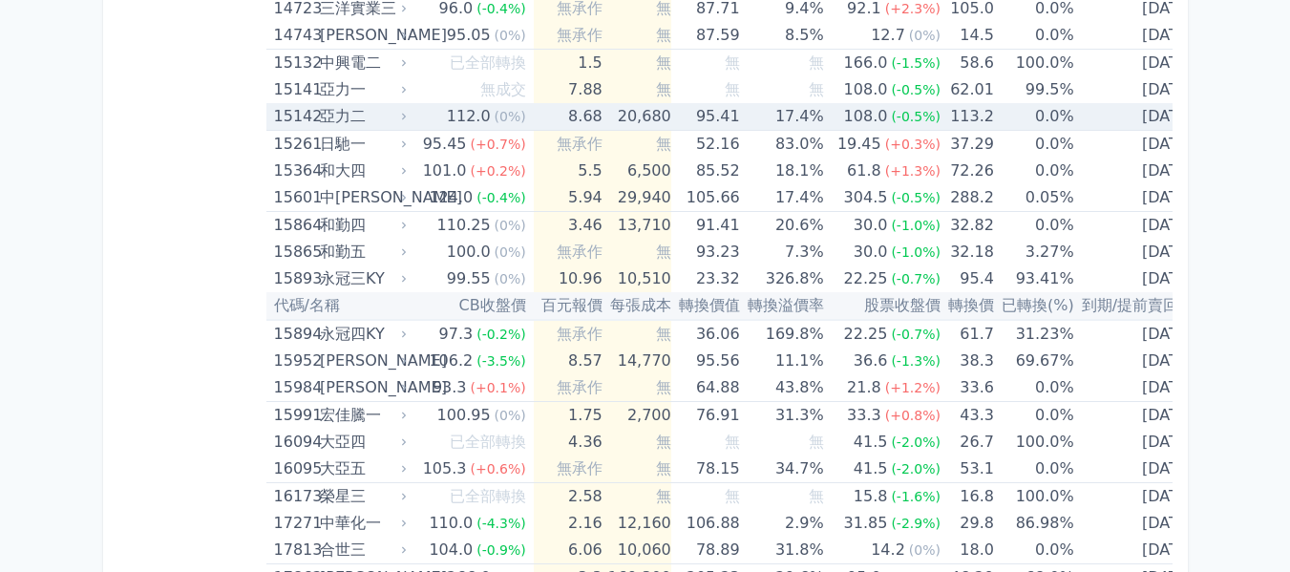
click at [481, 116] on div "112.0" at bounding box center [469, 116] width 52 height 27
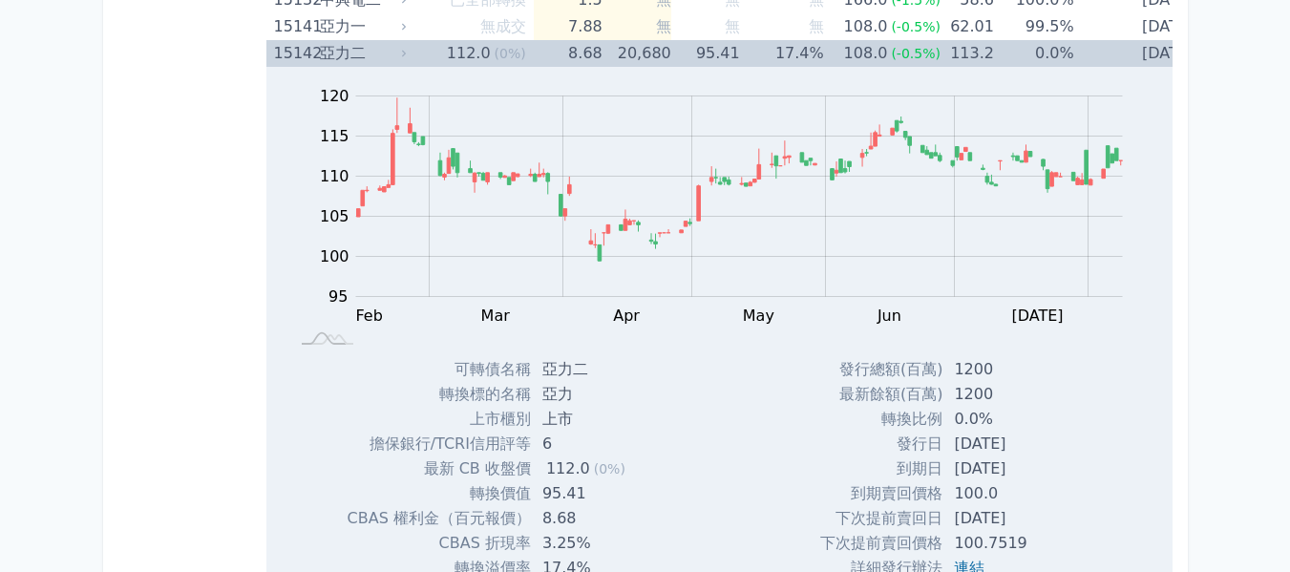
scroll to position [669, 0]
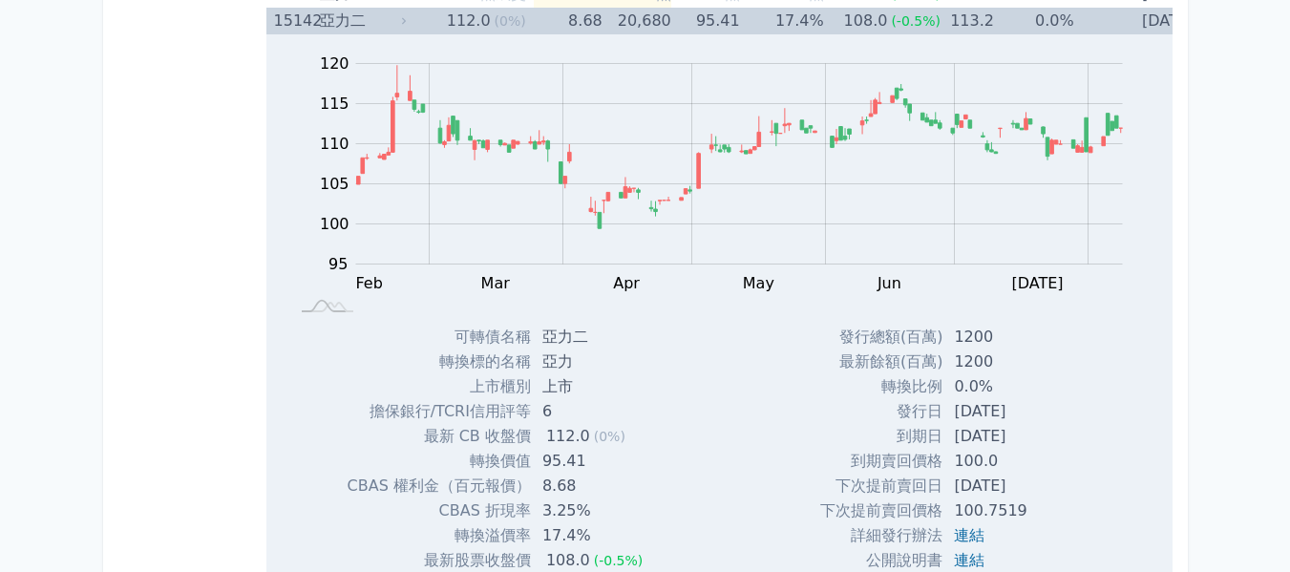
click at [375, 23] on div "亞力二" at bounding box center [361, 21] width 83 height 27
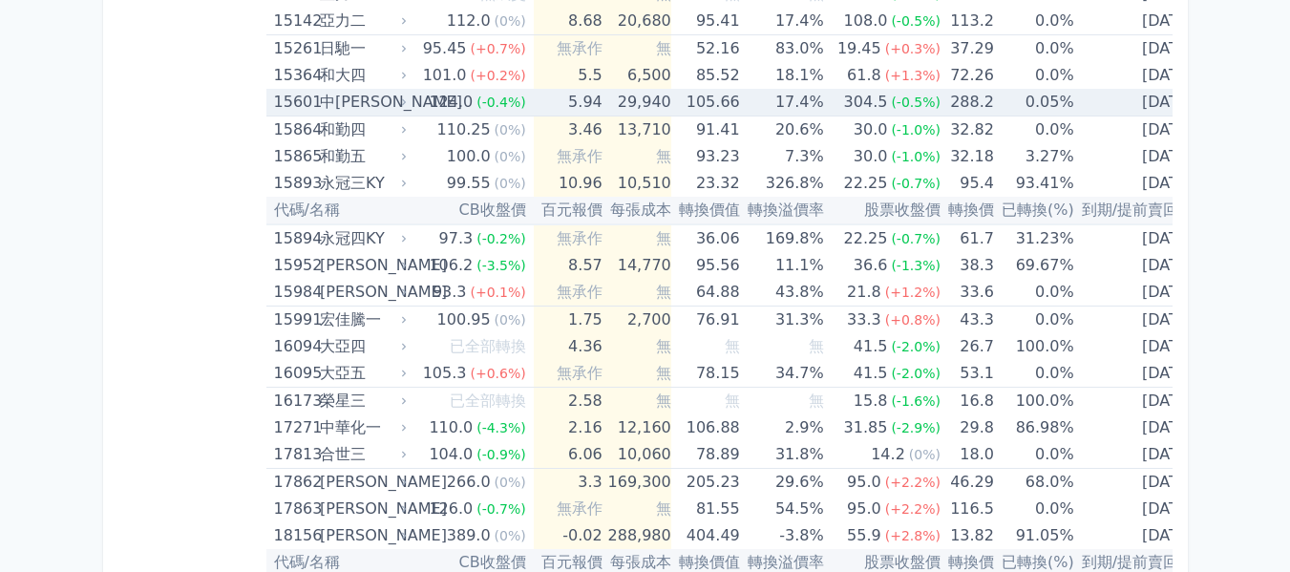
click at [512, 94] on div "(-0.4%)" at bounding box center [502, 102] width 50 height 27
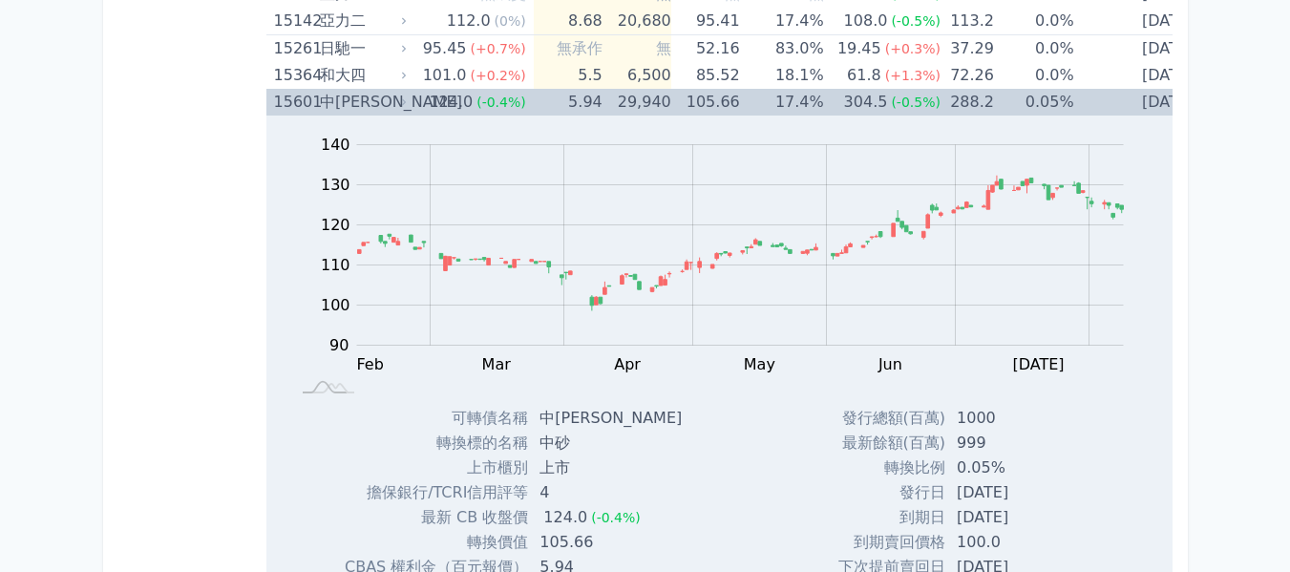
click at [447, 97] on div "124.0" at bounding box center [451, 102] width 52 height 27
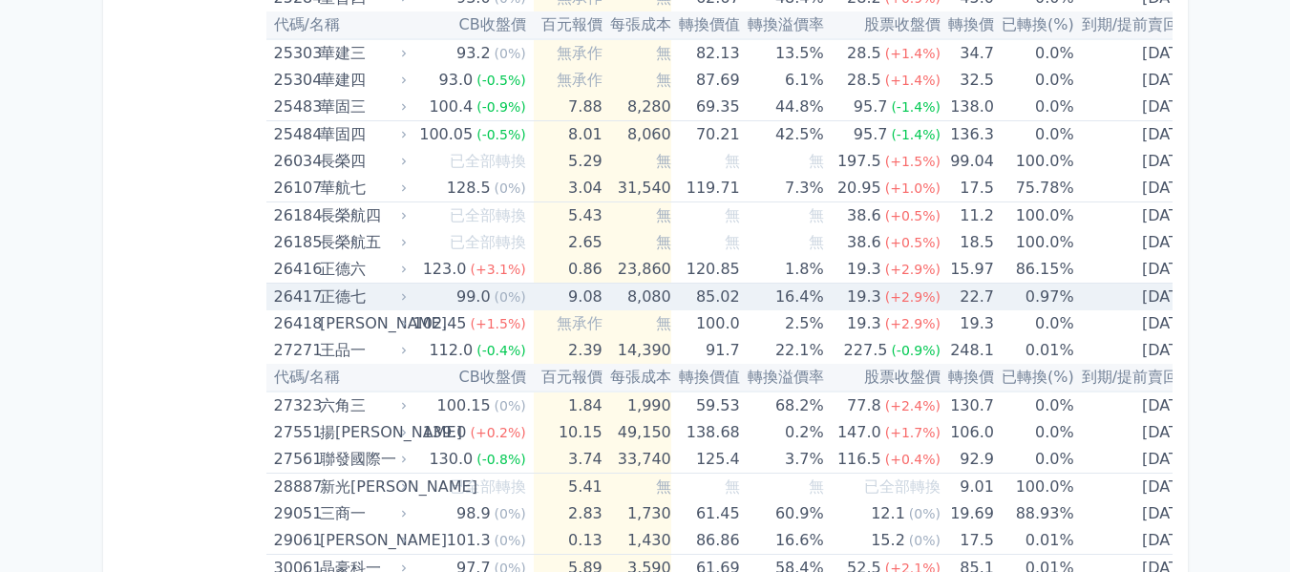
scroll to position [2292, 0]
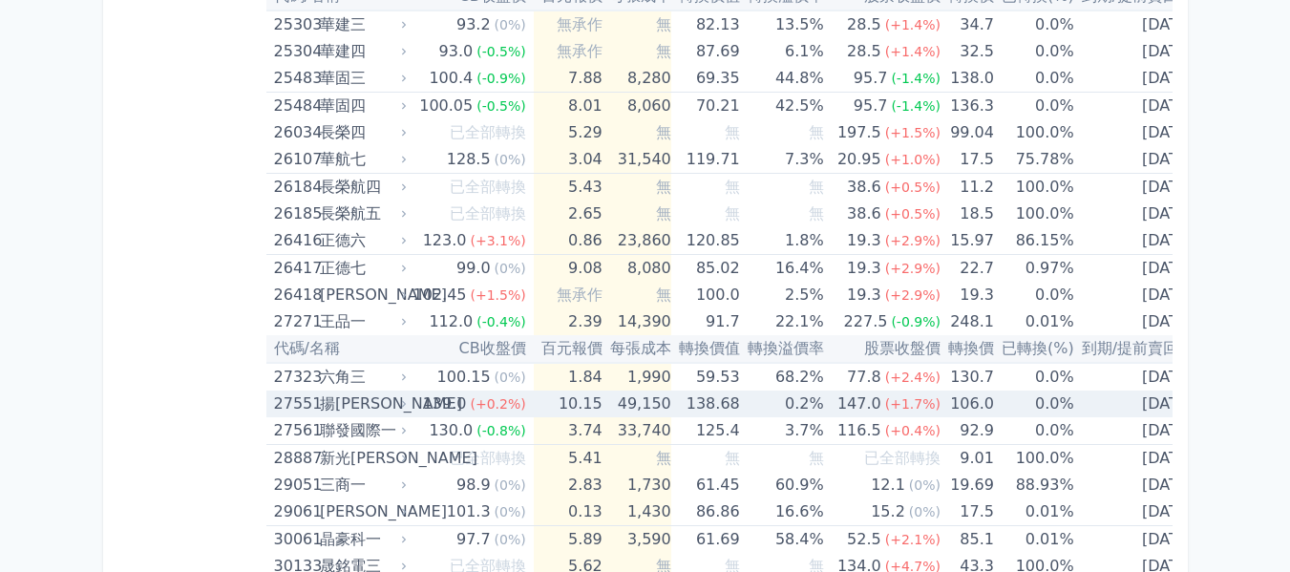
click at [723, 404] on td "138.68" at bounding box center [705, 404] width 69 height 27
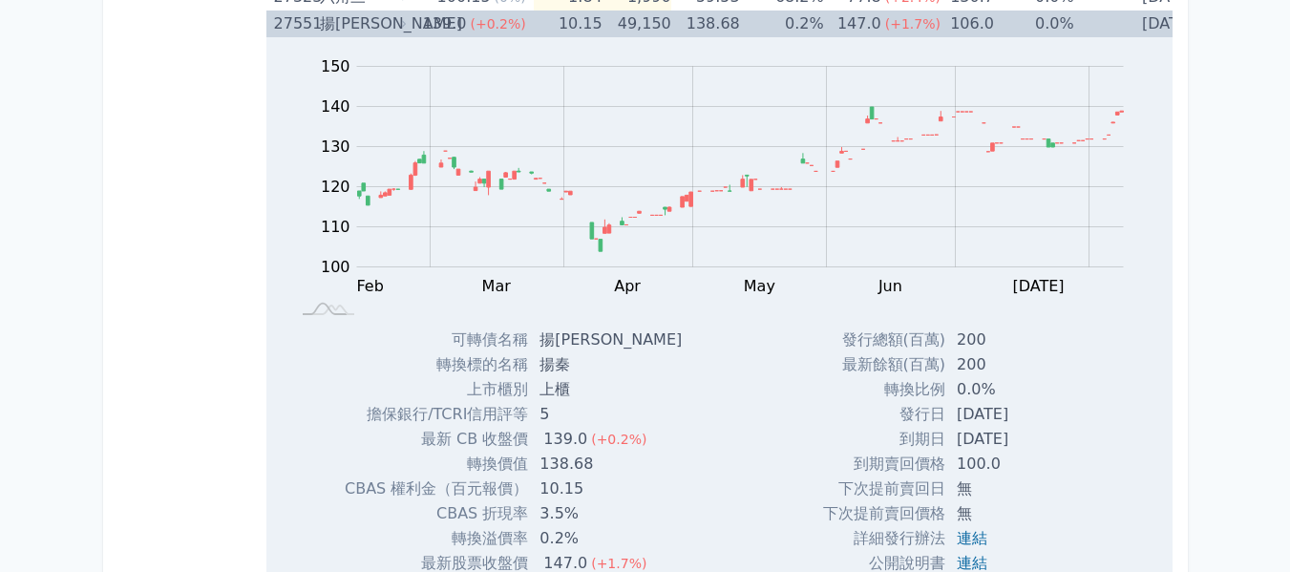
scroll to position [2674, 0]
click at [385, 15] on div "揚[PERSON_NAME]" at bounding box center [361, 22] width 83 height 27
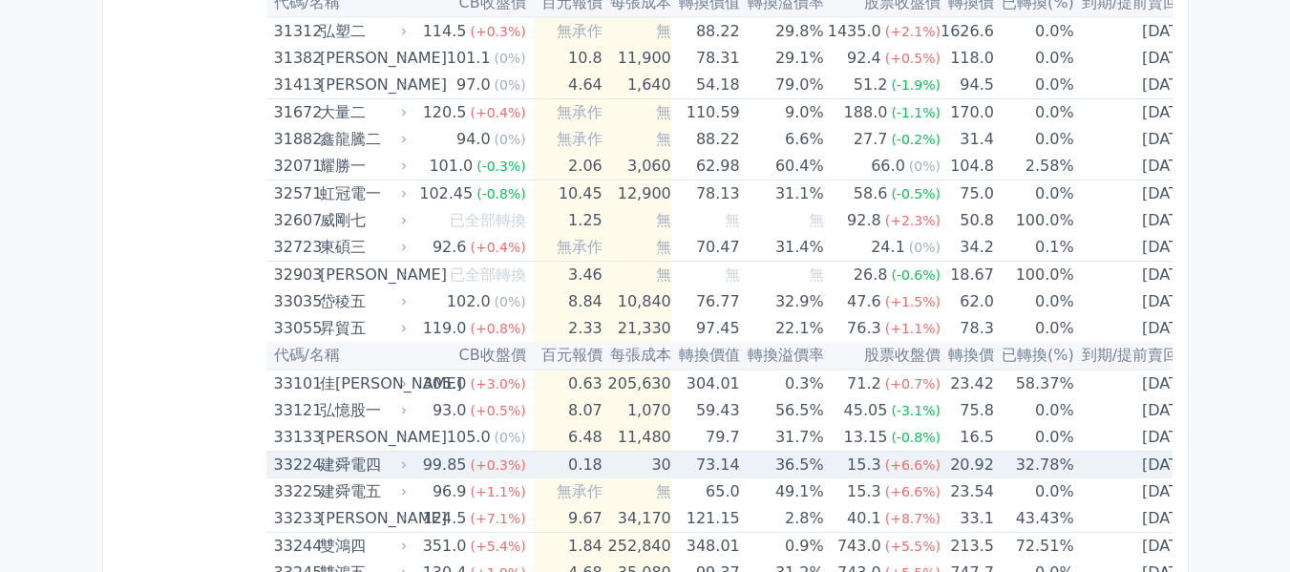
scroll to position [3438, 0]
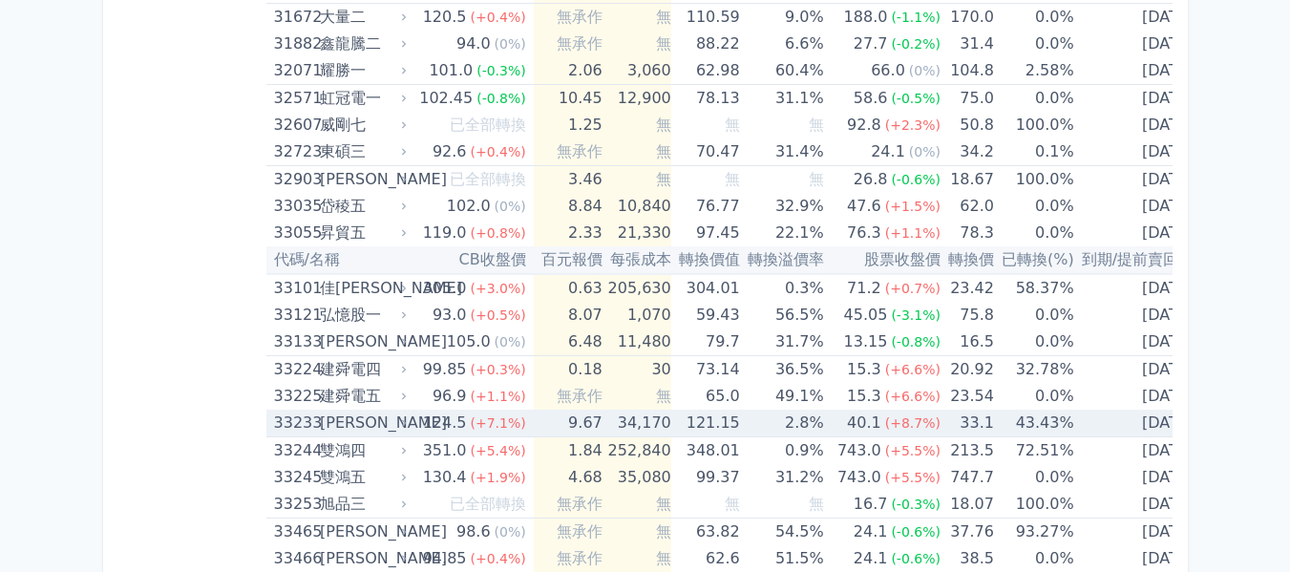
click at [723, 426] on td "121.15" at bounding box center [705, 424] width 69 height 28
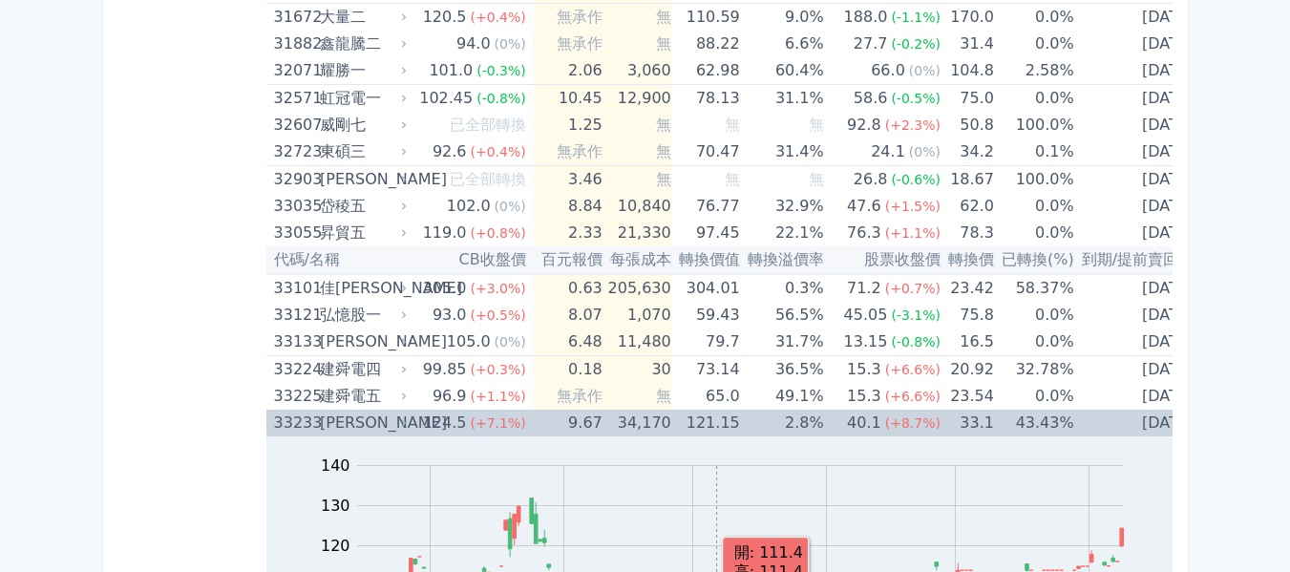
scroll to position [3629, 0]
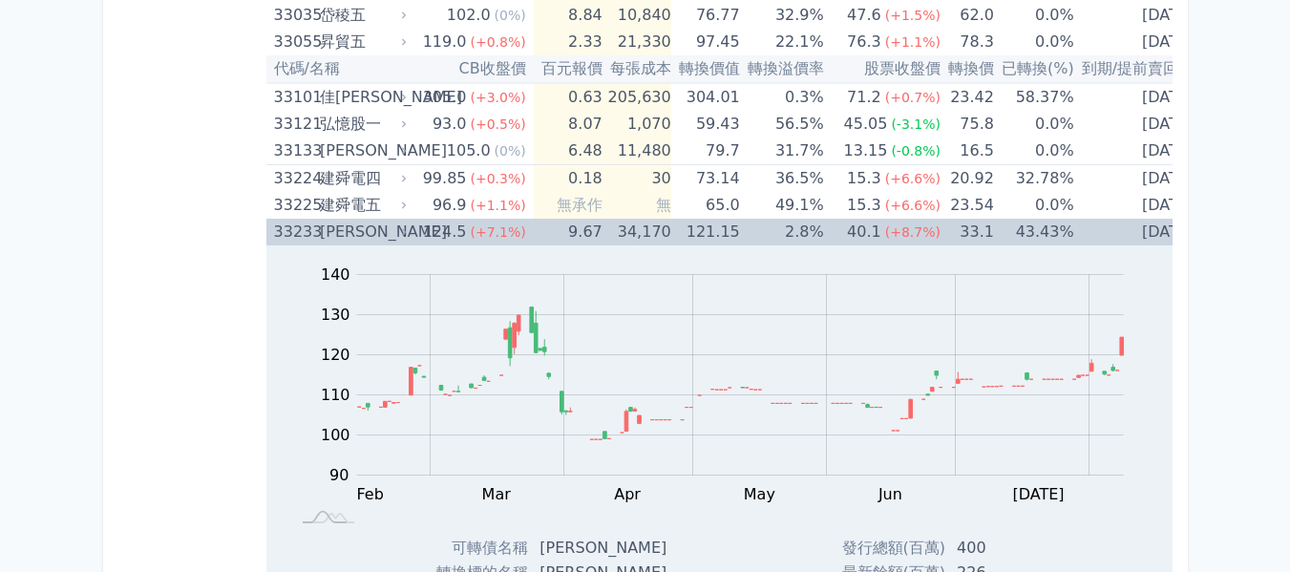
click at [697, 229] on td "121.15" at bounding box center [705, 232] width 69 height 27
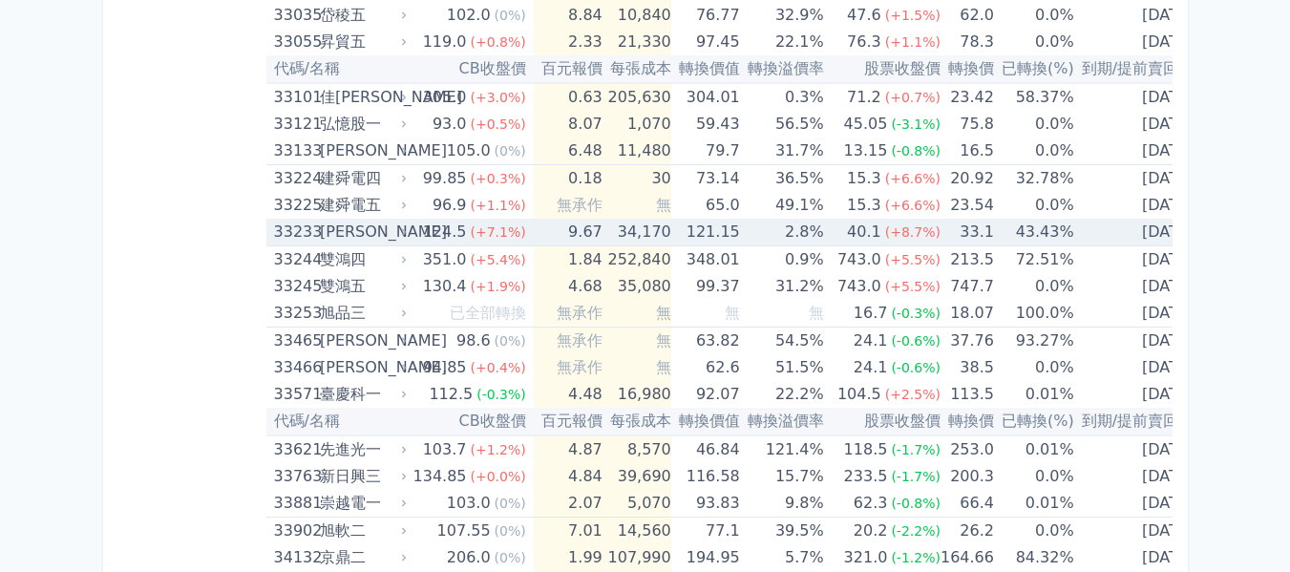
click at [518, 242] on td "124.5 (+7.1%)" at bounding box center [472, 233] width 124 height 28
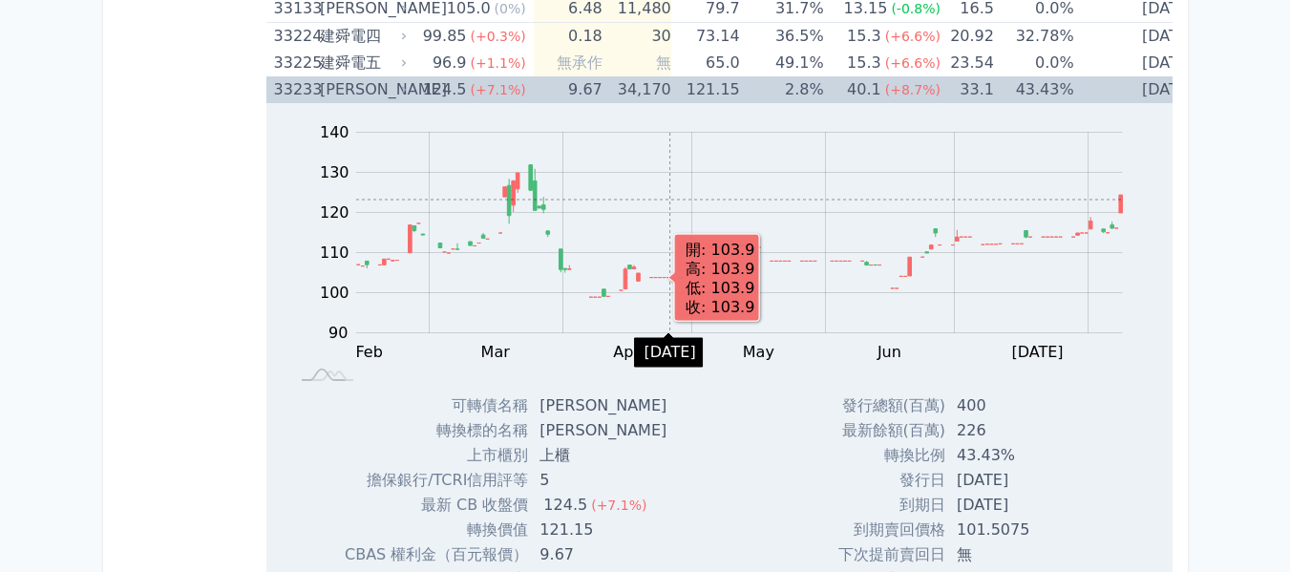
scroll to position [3820, 0]
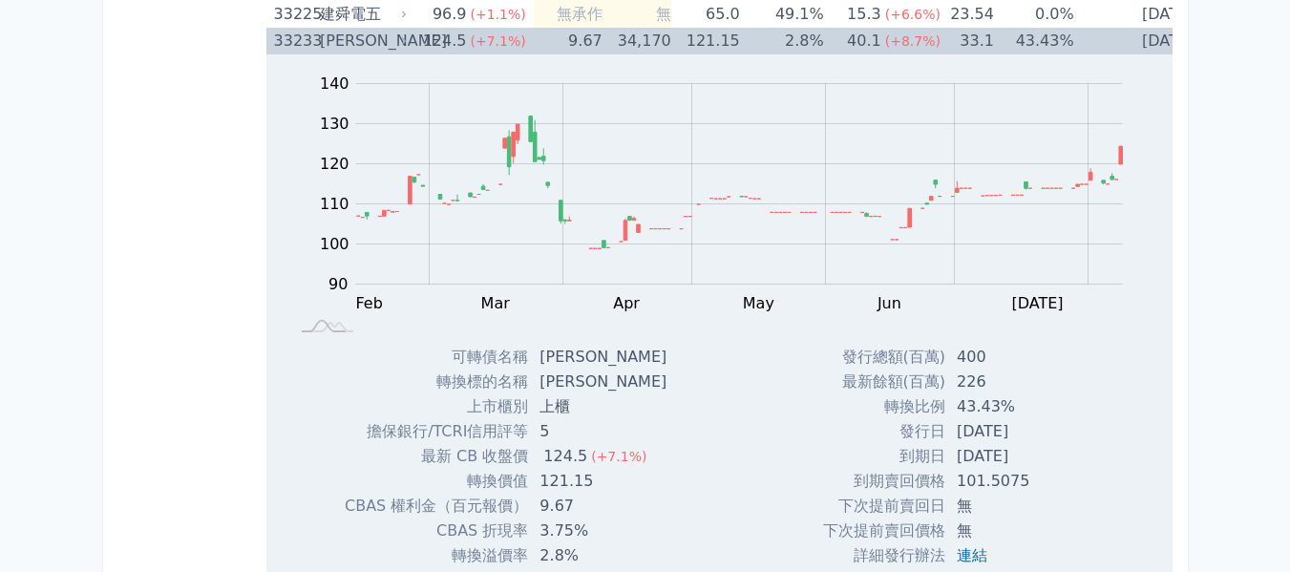
click at [393, 42] on div "[PERSON_NAME]" at bounding box center [361, 41] width 83 height 27
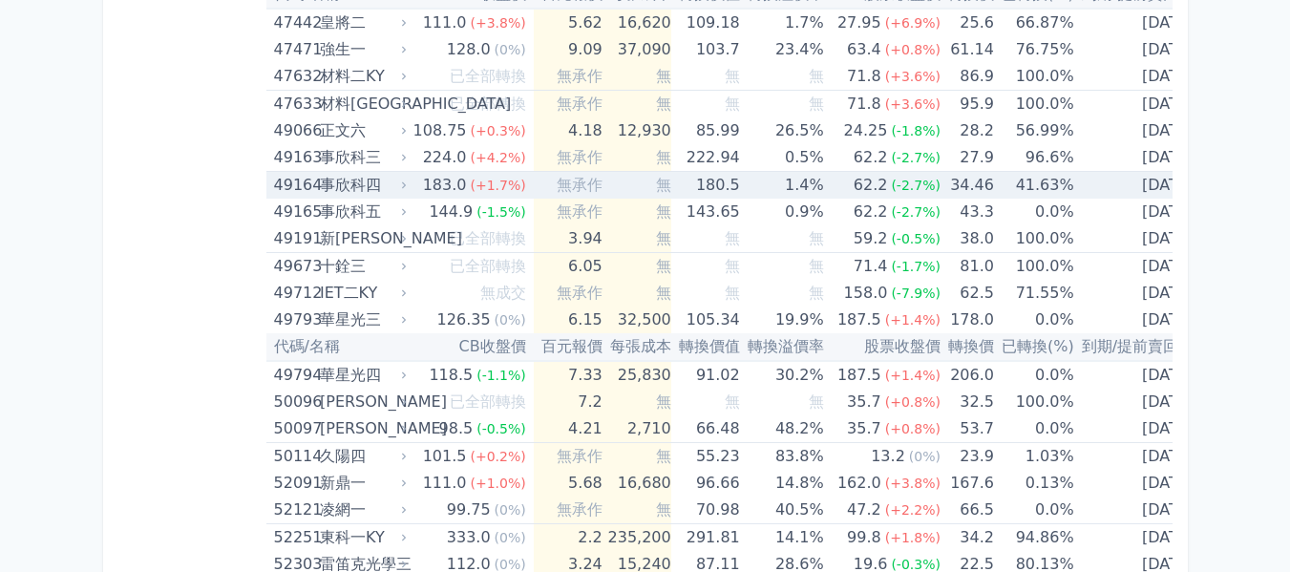
scroll to position [6494, 0]
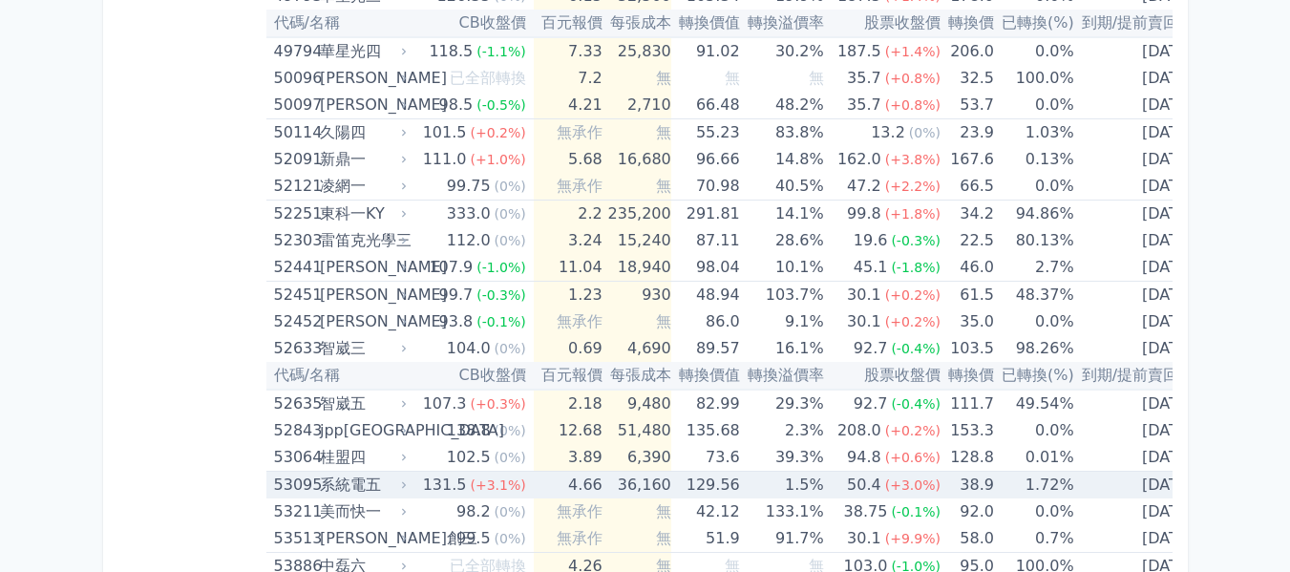
click at [542, 482] on td "4.66" at bounding box center [568, 486] width 69 height 28
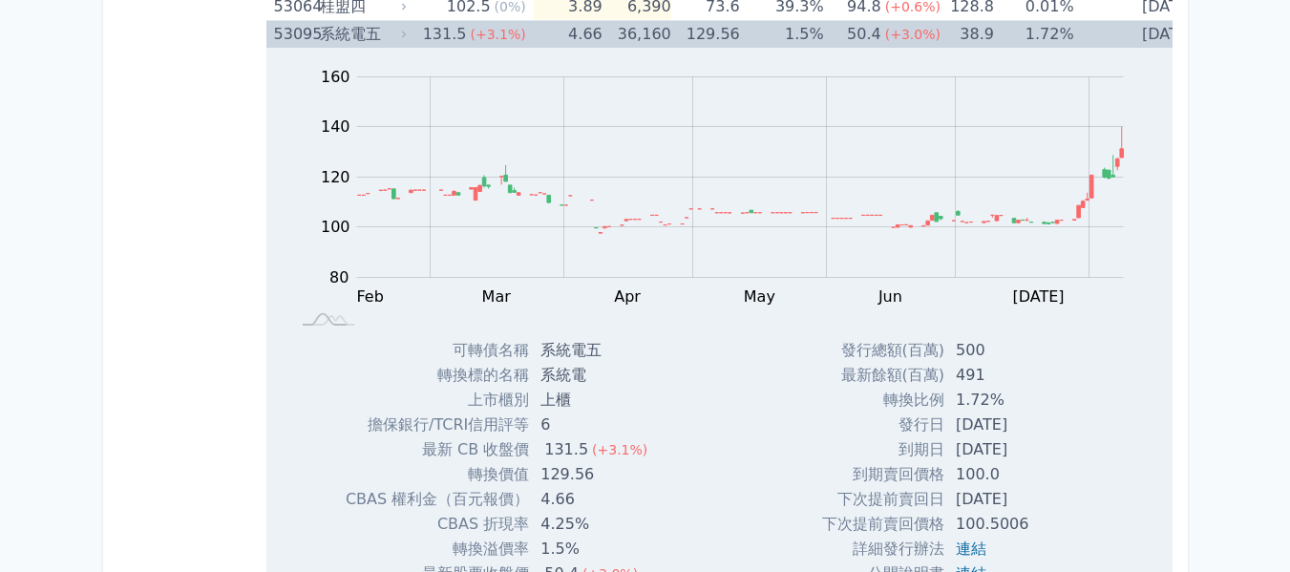
scroll to position [6972, 0]
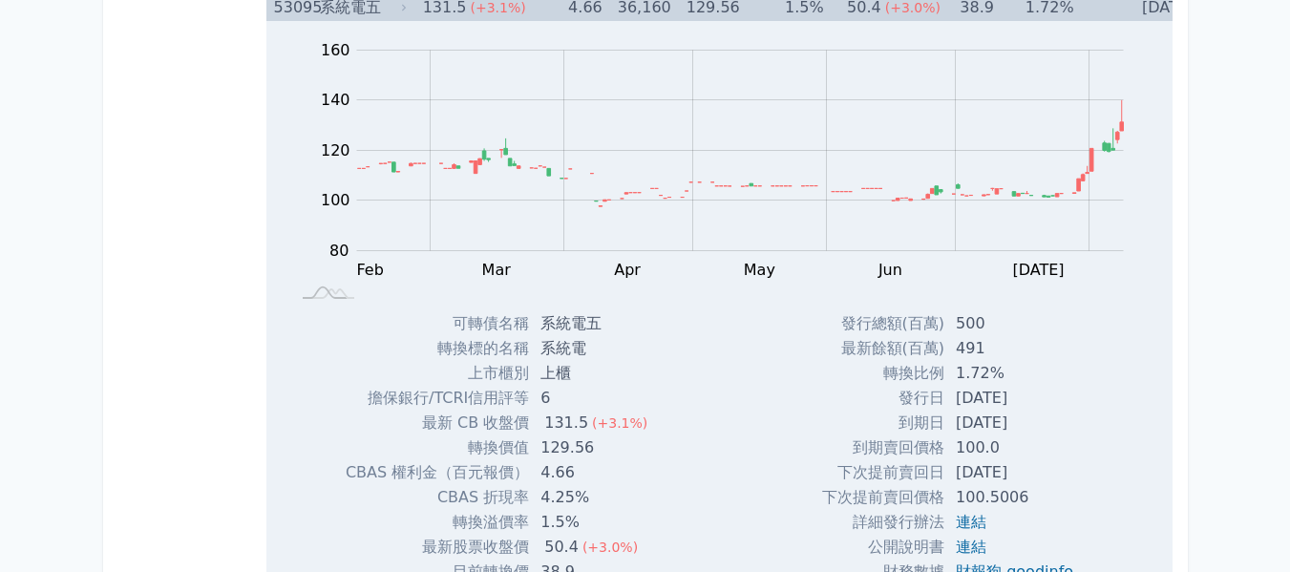
click at [627, 11] on td "36,160" at bounding box center [637, 8] width 69 height 28
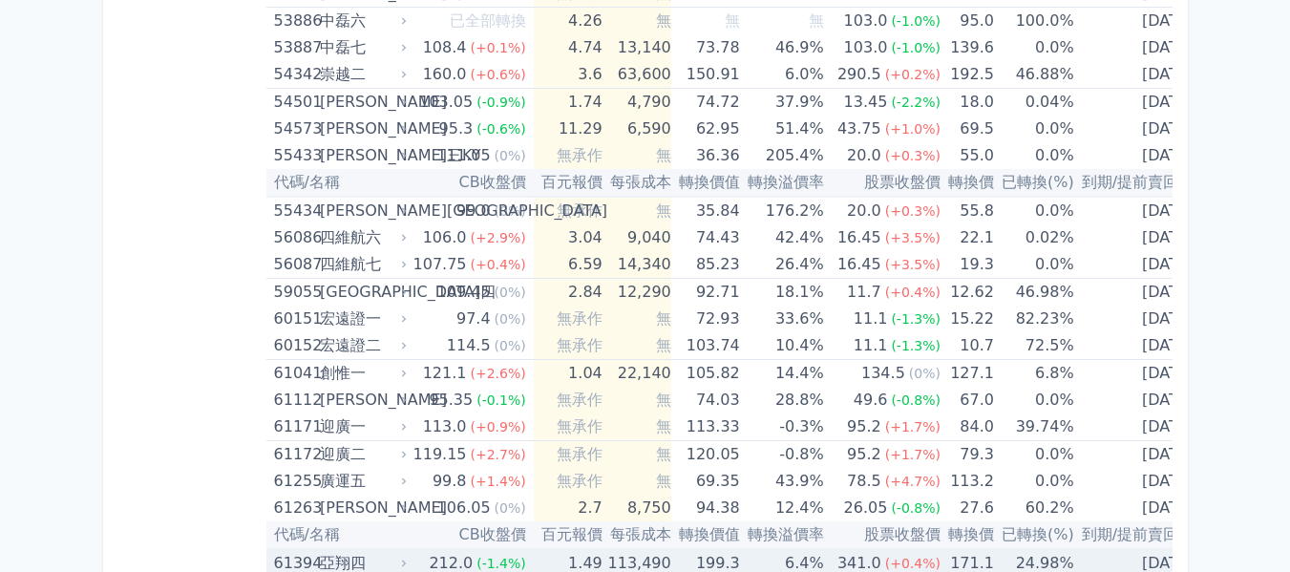
scroll to position [6876, 0]
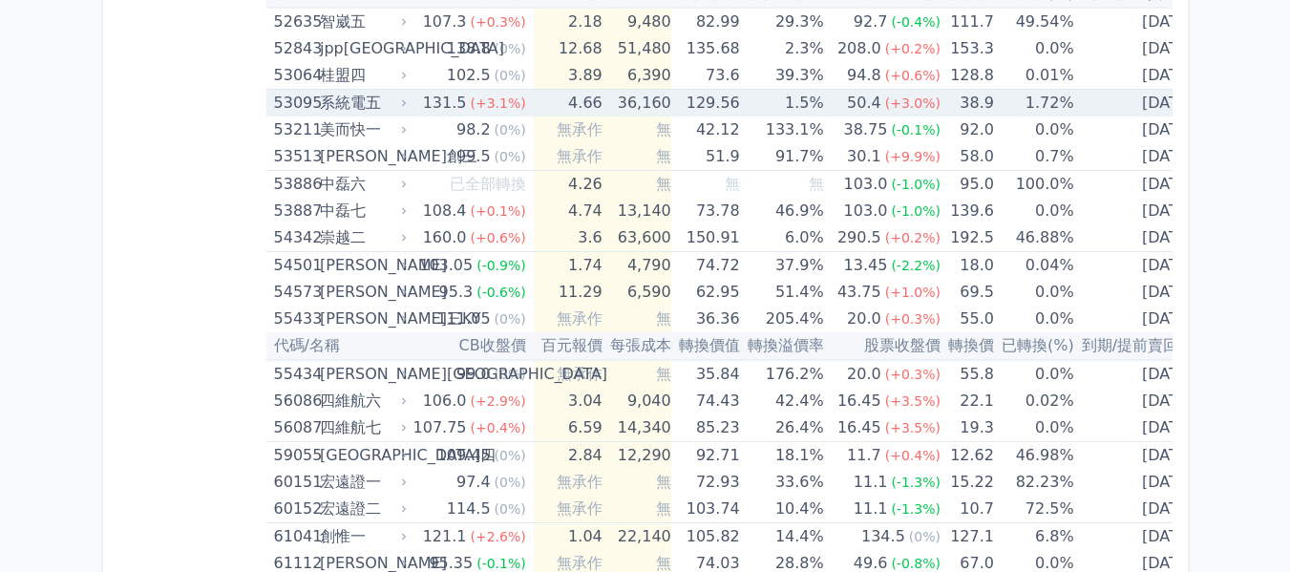
click at [500, 104] on span "(+3.1%)" at bounding box center [498, 103] width 55 height 15
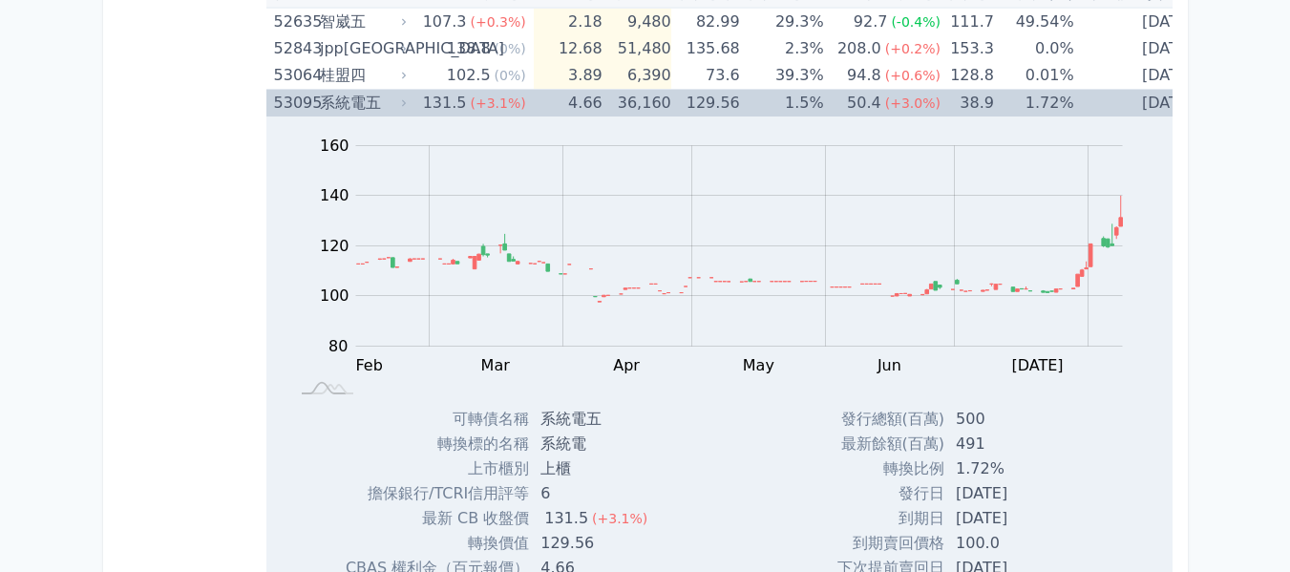
click at [556, 106] on td "4.66" at bounding box center [568, 104] width 69 height 28
